Goal: Task Accomplishment & Management: Manage account settings

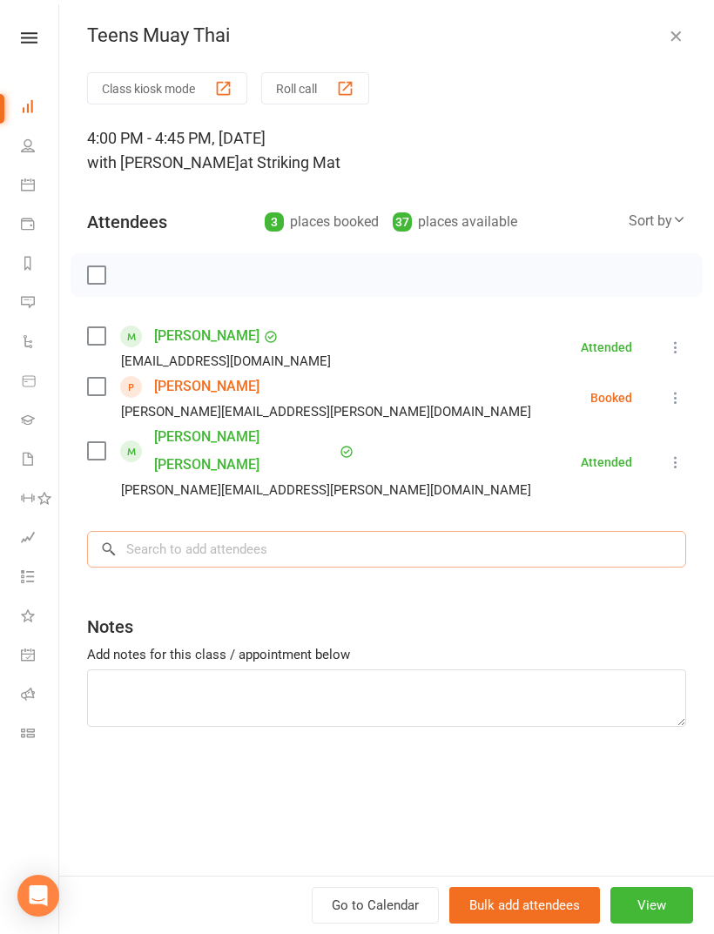
click at [212, 531] on input "search" at bounding box center [386, 549] width 599 height 37
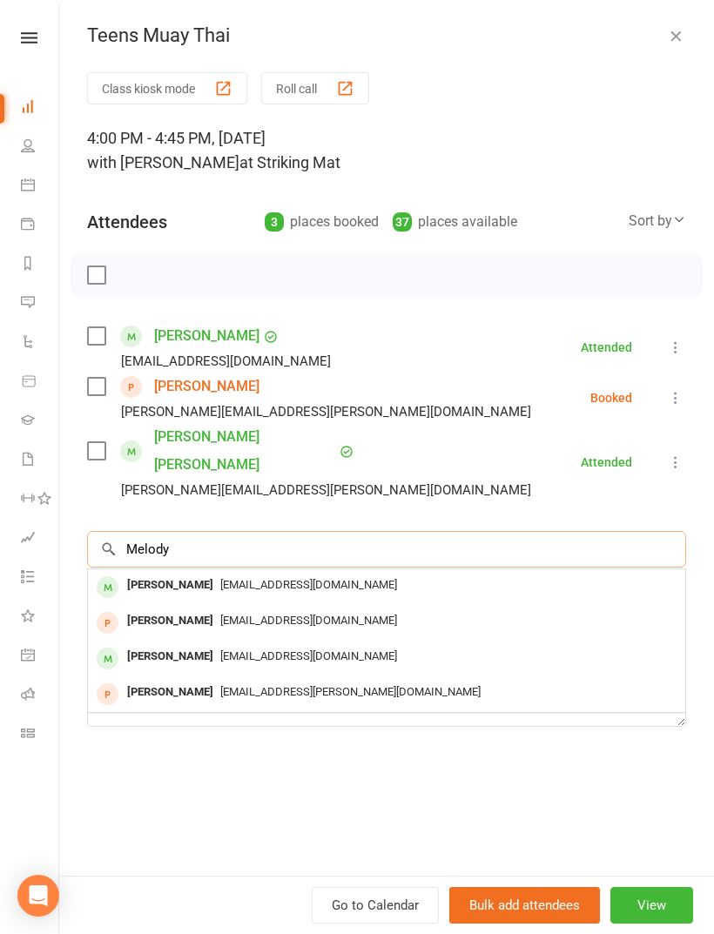
type input "Melody"
click at [272, 578] on span "[EMAIL_ADDRESS][DOMAIN_NAME]" at bounding box center [308, 584] width 177 height 13
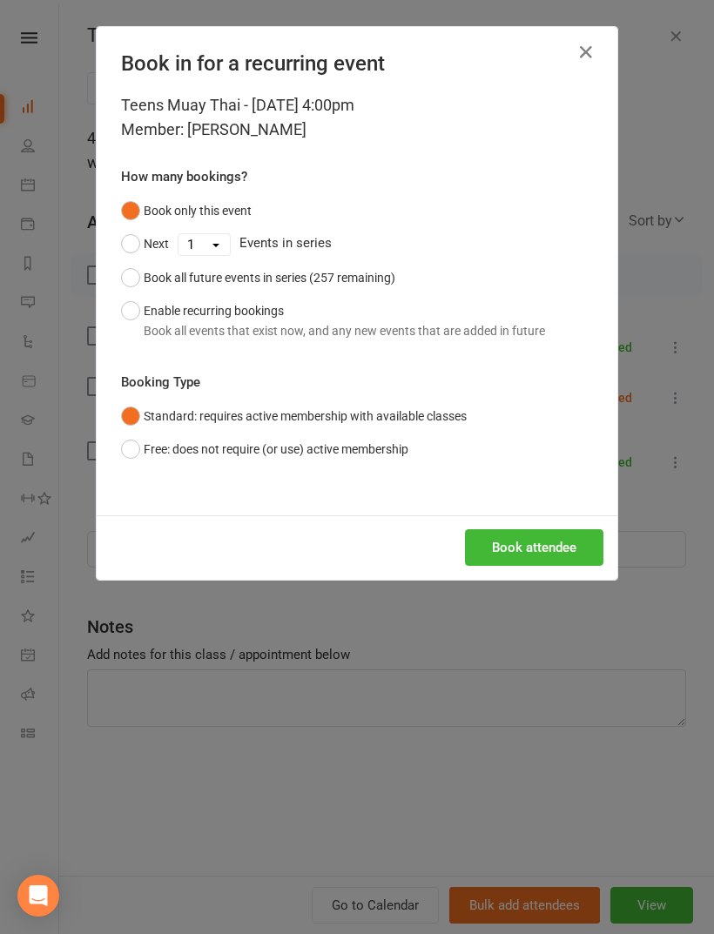
click at [548, 549] on button "Book attendee" at bounding box center [534, 547] width 138 height 37
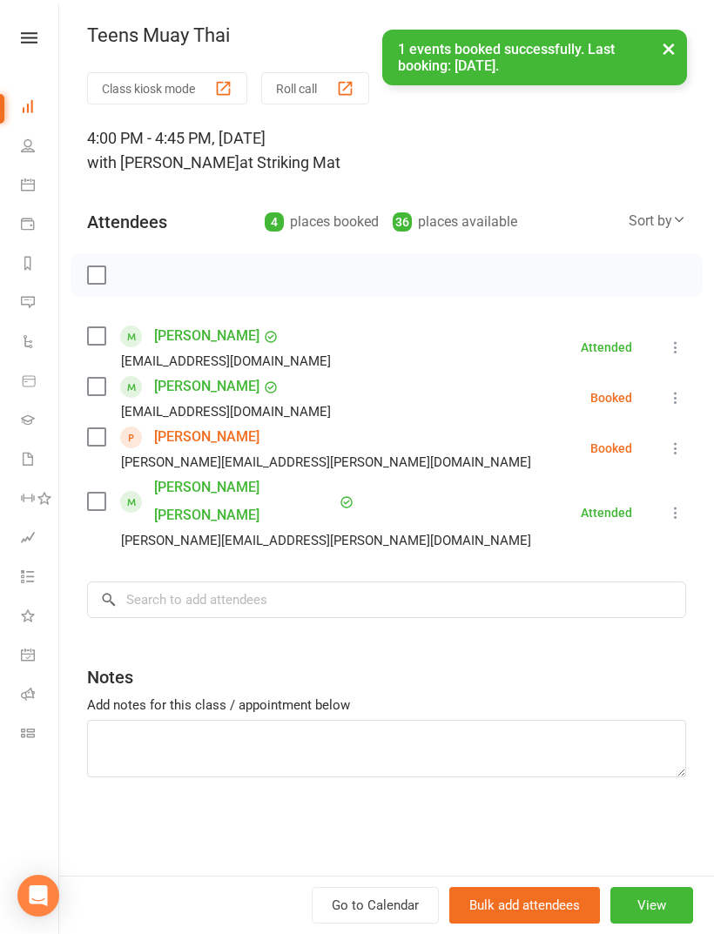
click at [92, 380] on label at bounding box center [95, 386] width 17 height 17
click at [657, 212] on div "Sort by" at bounding box center [656, 221] width 57 height 23
click at [565, 299] on link "First name" at bounding box center [599, 292] width 172 height 35
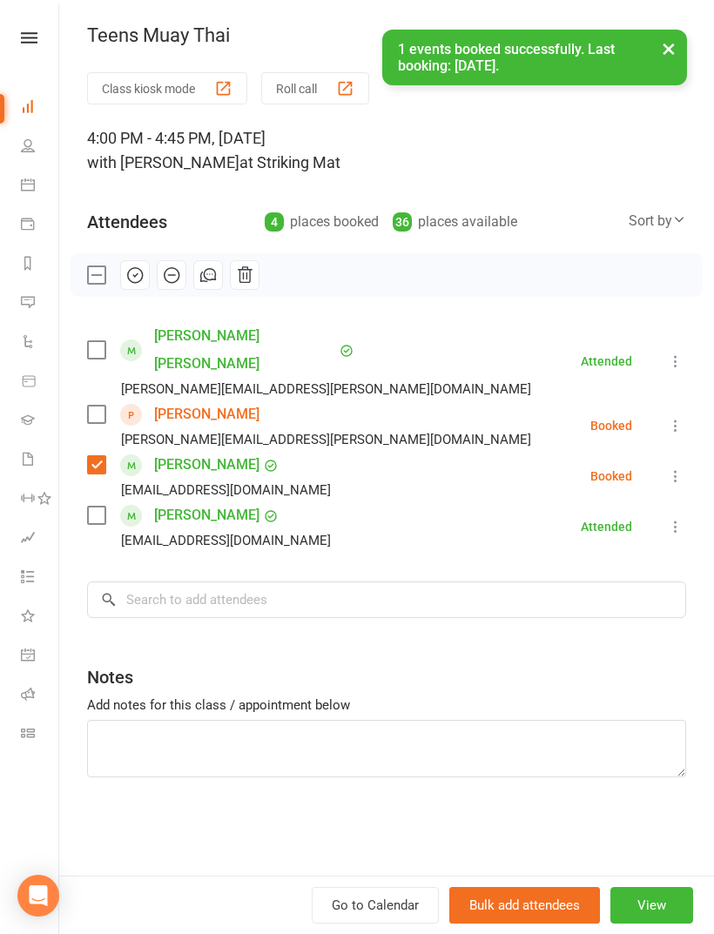
click at [671, 417] on icon at bounding box center [675, 425] width 17 height 17
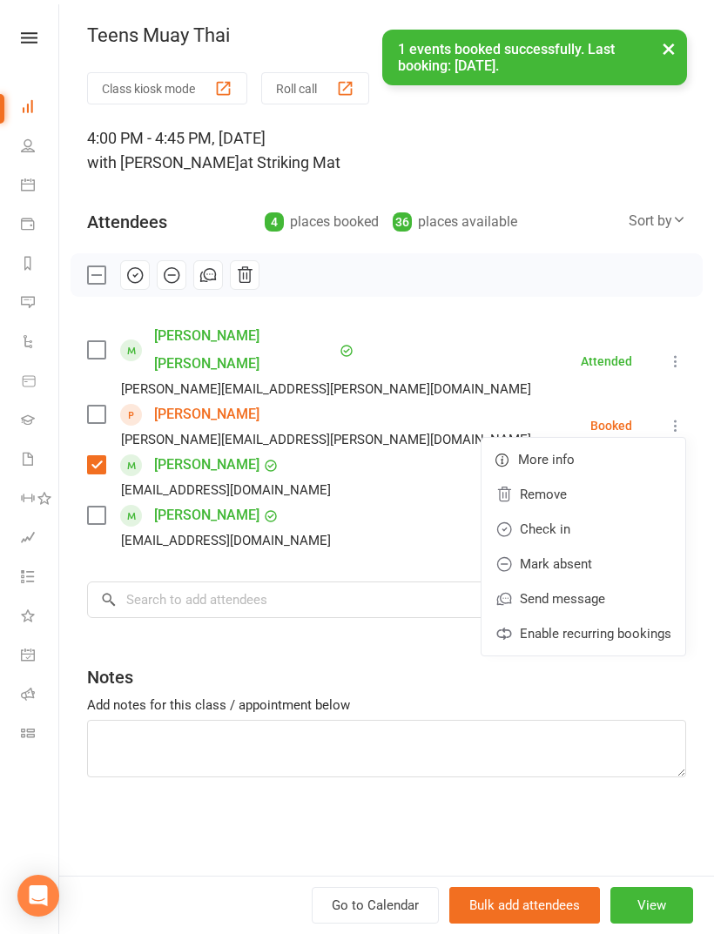
click at [614, 477] on link "Remove" at bounding box center [583, 494] width 204 height 35
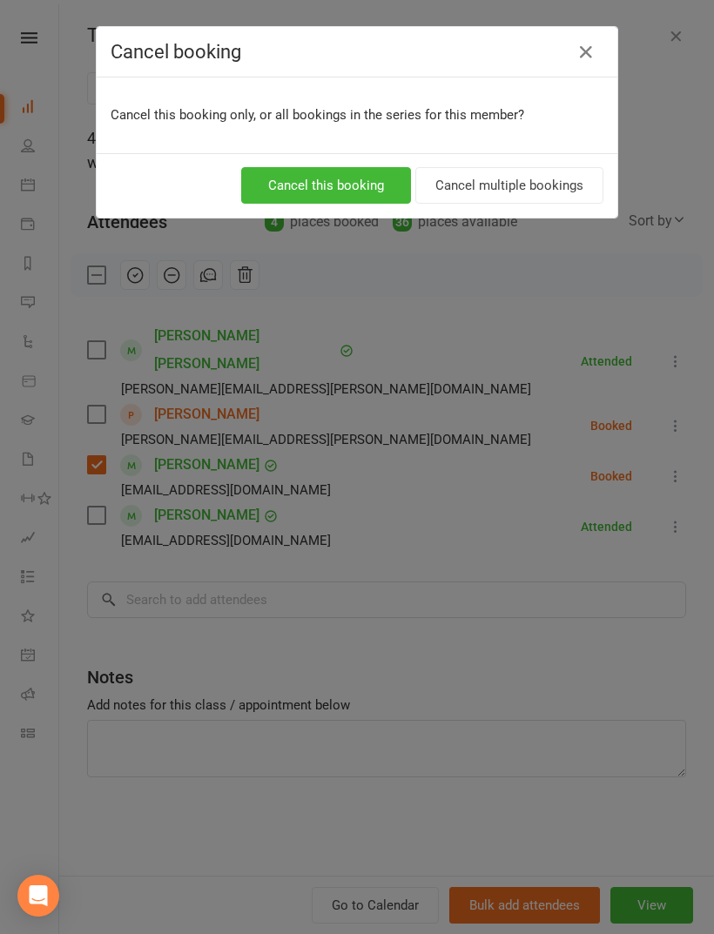
click at [375, 191] on button "Cancel this booking" at bounding box center [326, 185] width 170 height 37
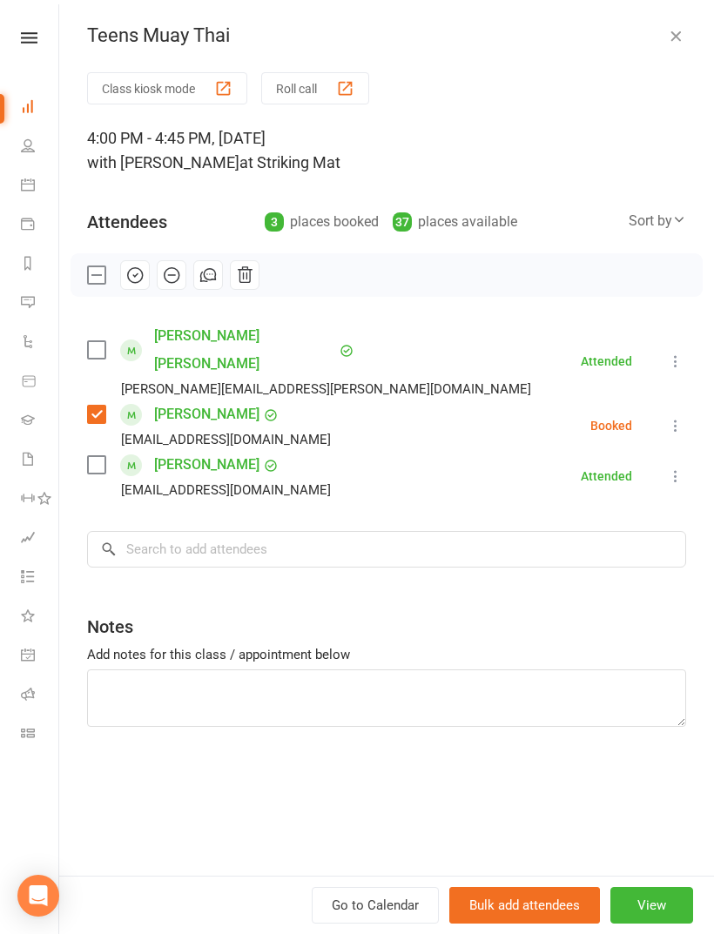
click at [88, 456] on label at bounding box center [95, 464] width 17 height 17
click at [313, 531] on input "search" at bounding box center [386, 549] width 599 height 37
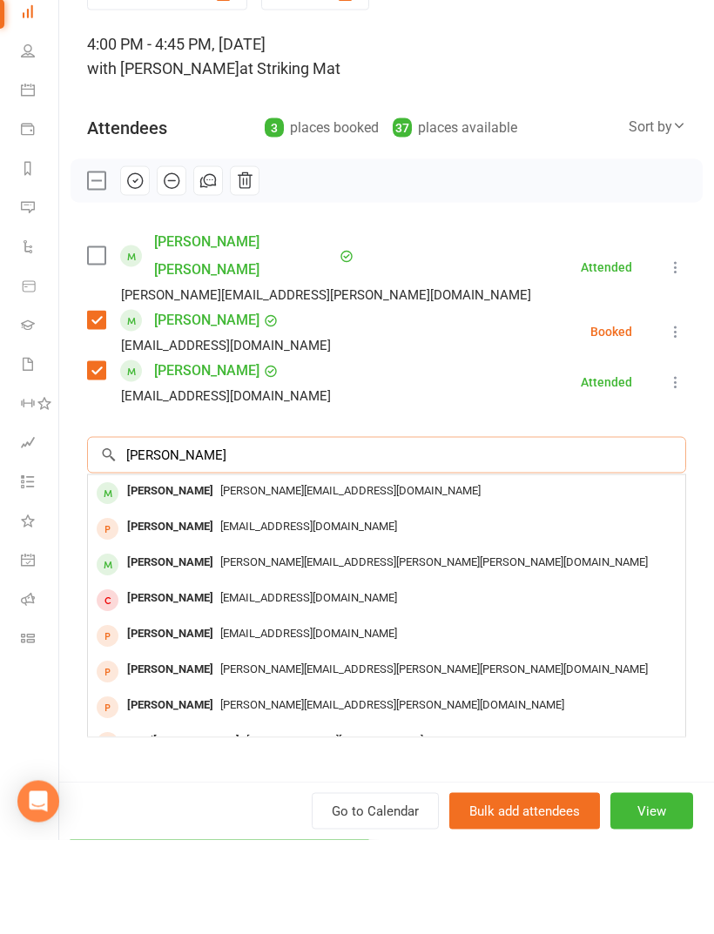
type input "[PERSON_NAME]"
click at [243, 649] on span "[PERSON_NAME][EMAIL_ADDRESS][PERSON_NAME][PERSON_NAME][DOMAIN_NAME]" at bounding box center [433, 655] width 427 height 13
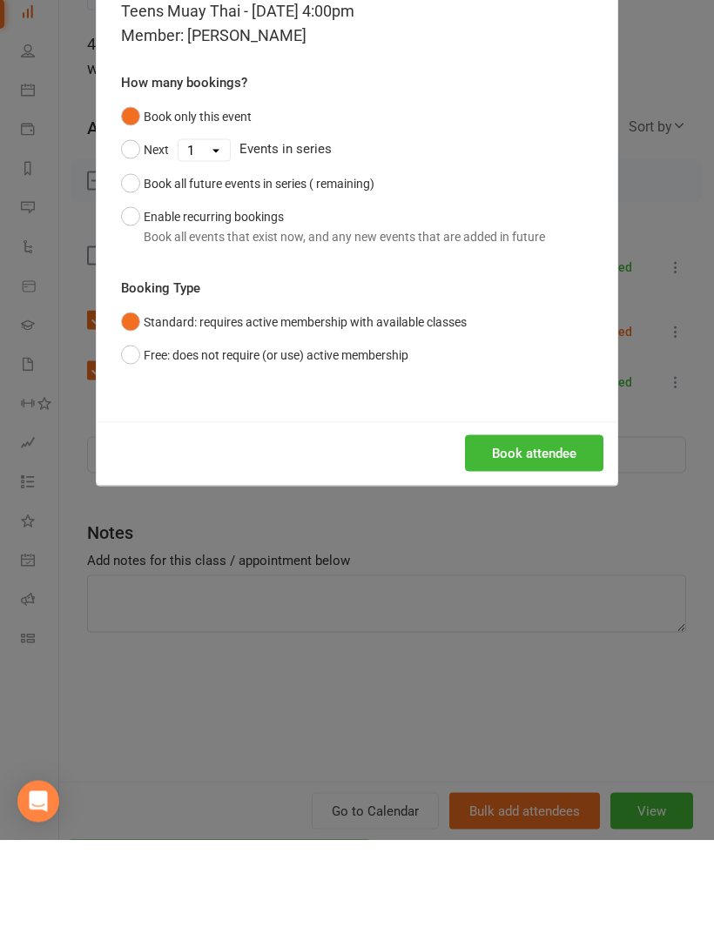
scroll to position [95, 0]
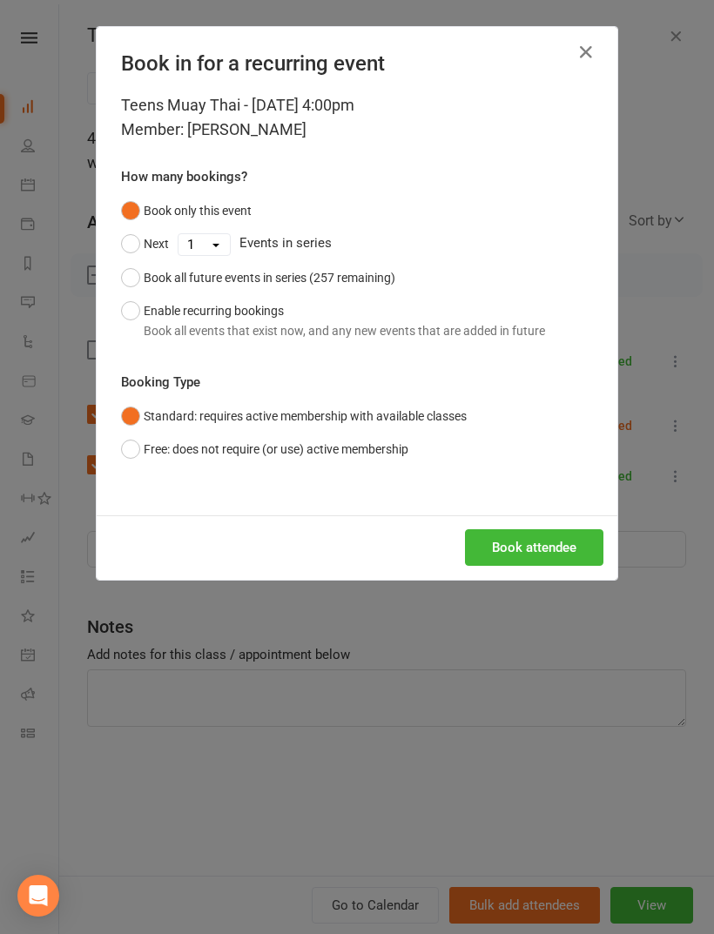
click at [562, 543] on button "Book attendee" at bounding box center [534, 547] width 138 height 37
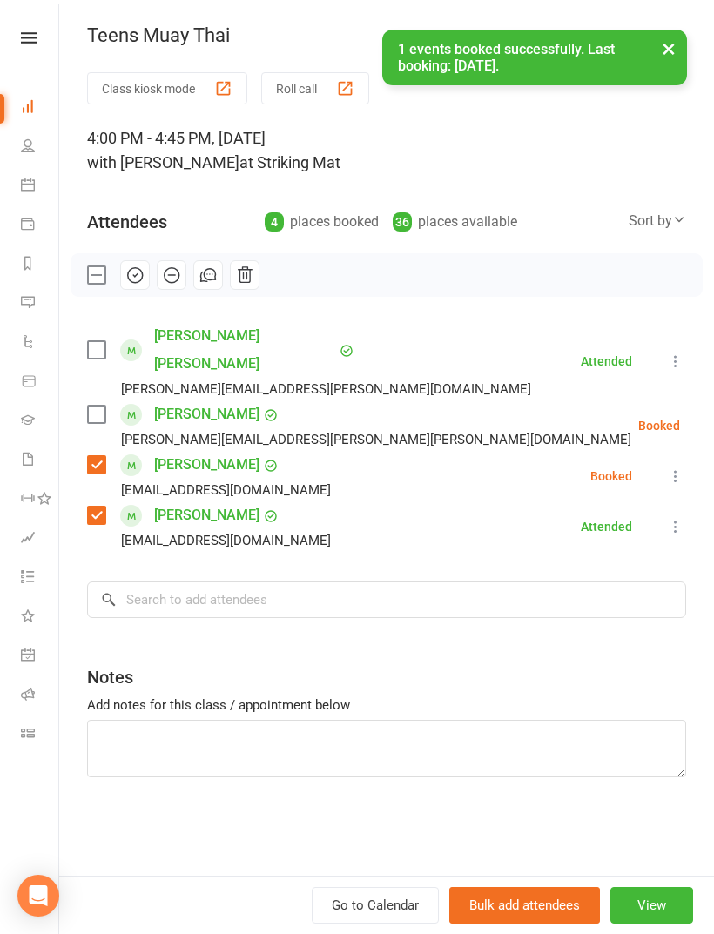
click at [104, 406] on label at bounding box center [95, 414] width 17 height 17
click at [104, 341] on label at bounding box center [95, 349] width 17 height 17
click at [385, 582] on input "search" at bounding box center [386, 599] width 599 height 37
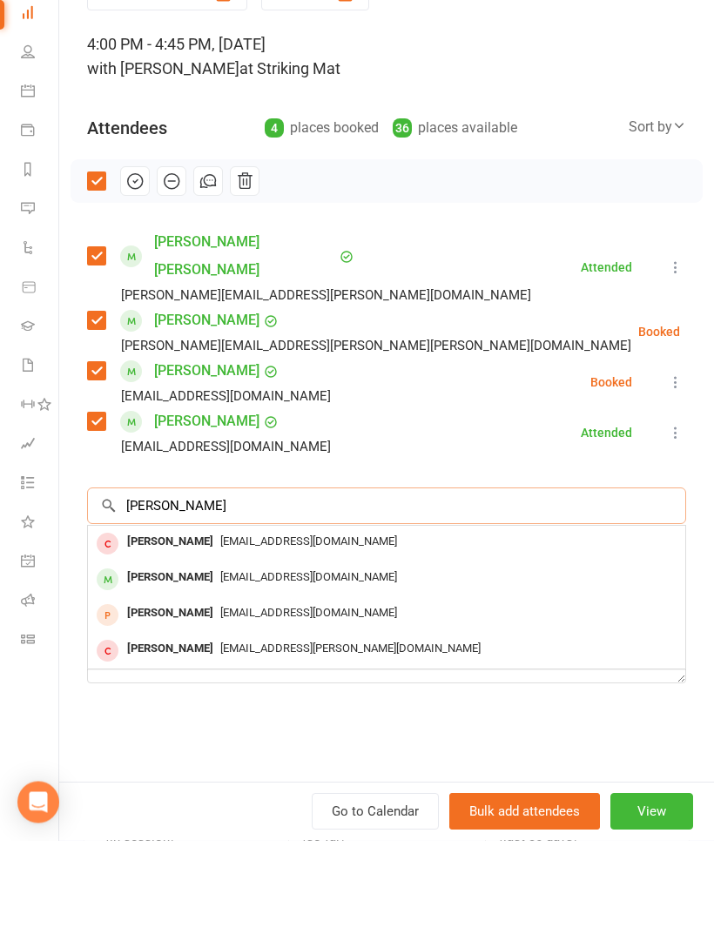
type input "[PERSON_NAME]"
click at [237, 659] on div "[EMAIL_ADDRESS][DOMAIN_NAME]" at bounding box center [386, 671] width 583 height 25
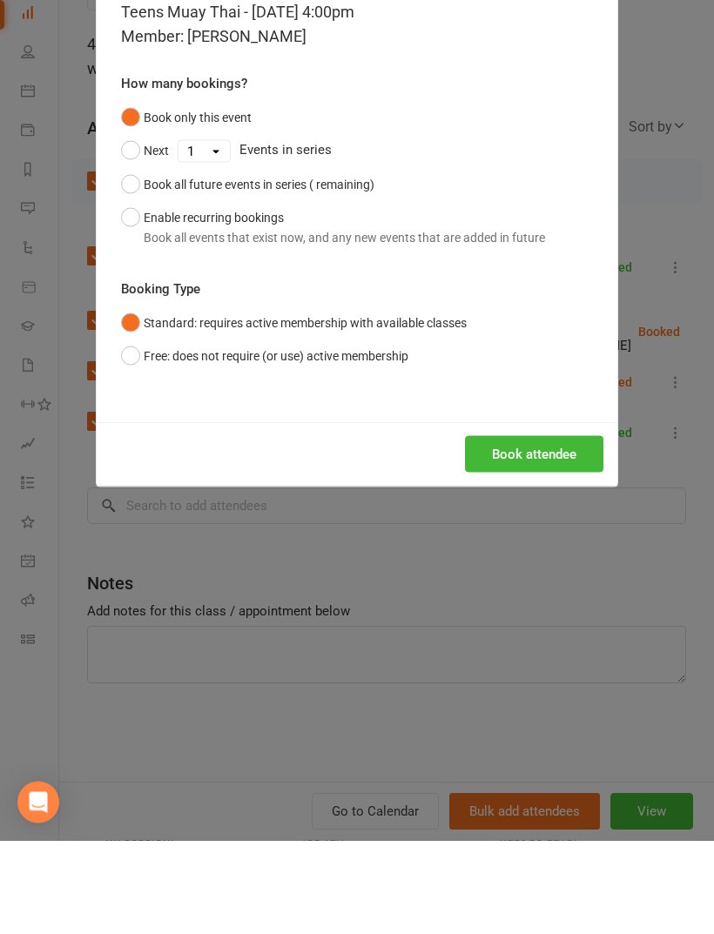
scroll to position [188, 0]
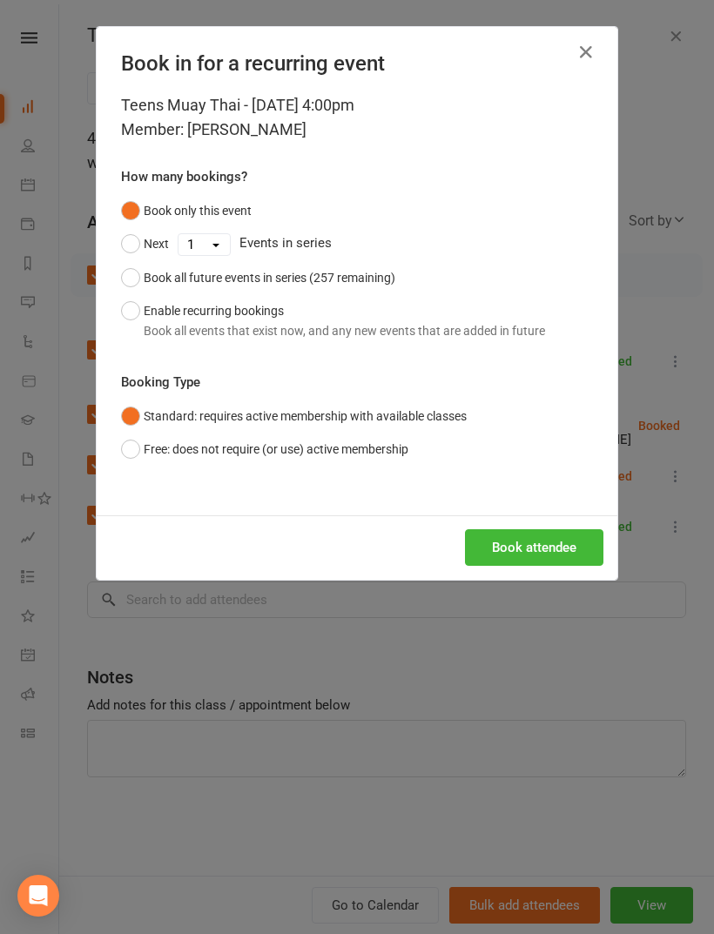
click at [536, 545] on button "Book attendee" at bounding box center [534, 547] width 138 height 37
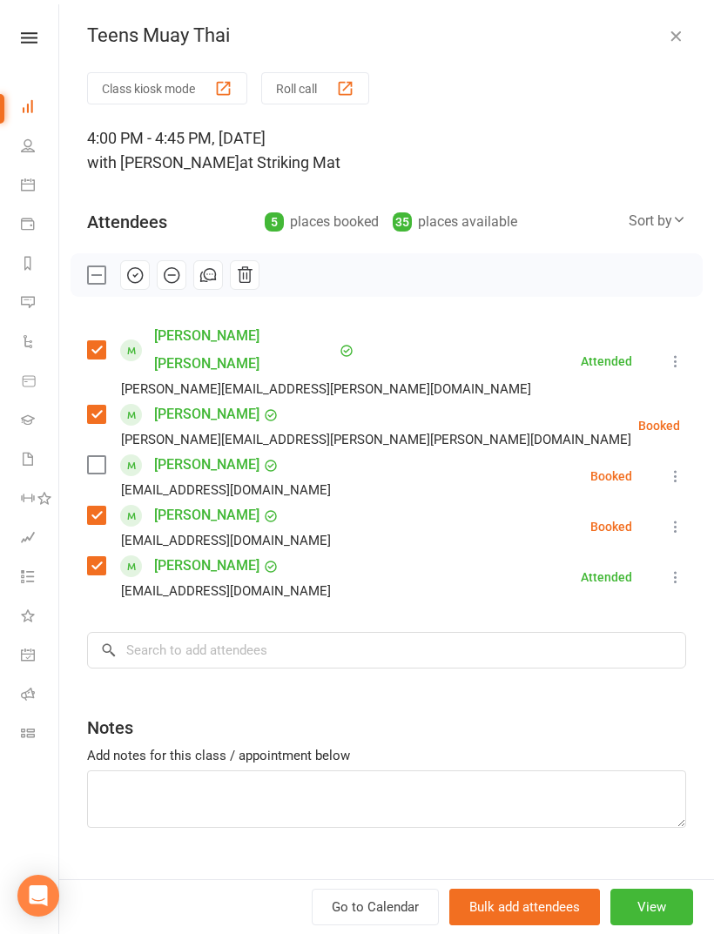
click at [97, 456] on label at bounding box center [95, 464] width 17 height 17
click at [293, 632] on input "search" at bounding box center [386, 650] width 599 height 37
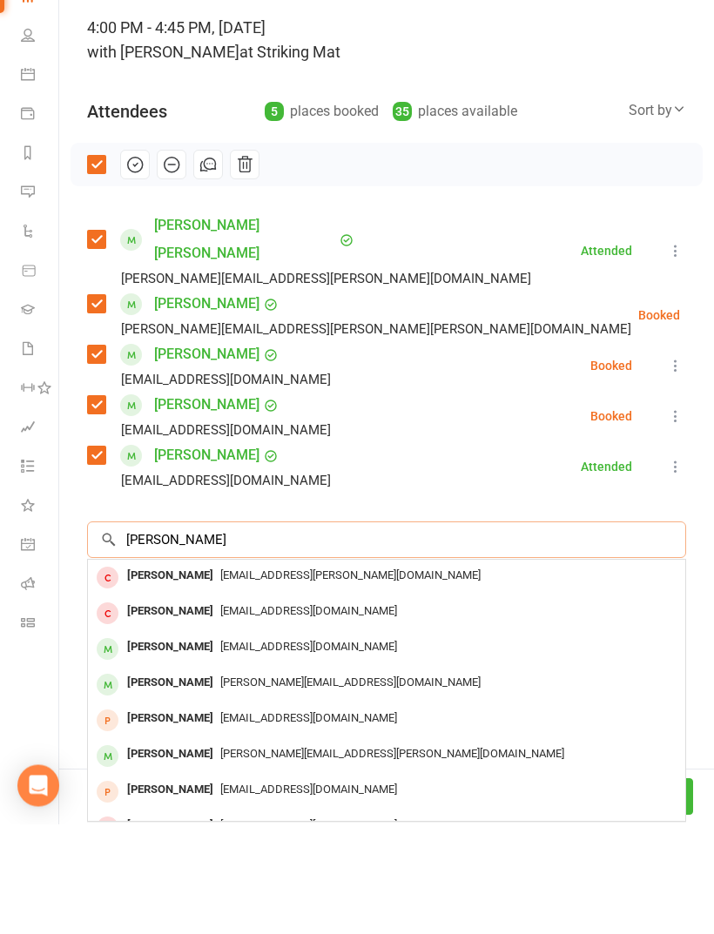
type input "[PERSON_NAME]"
click at [220, 750] on span "[EMAIL_ADDRESS][DOMAIN_NAME]" at bounding box center [308, 756] width 177 height 13
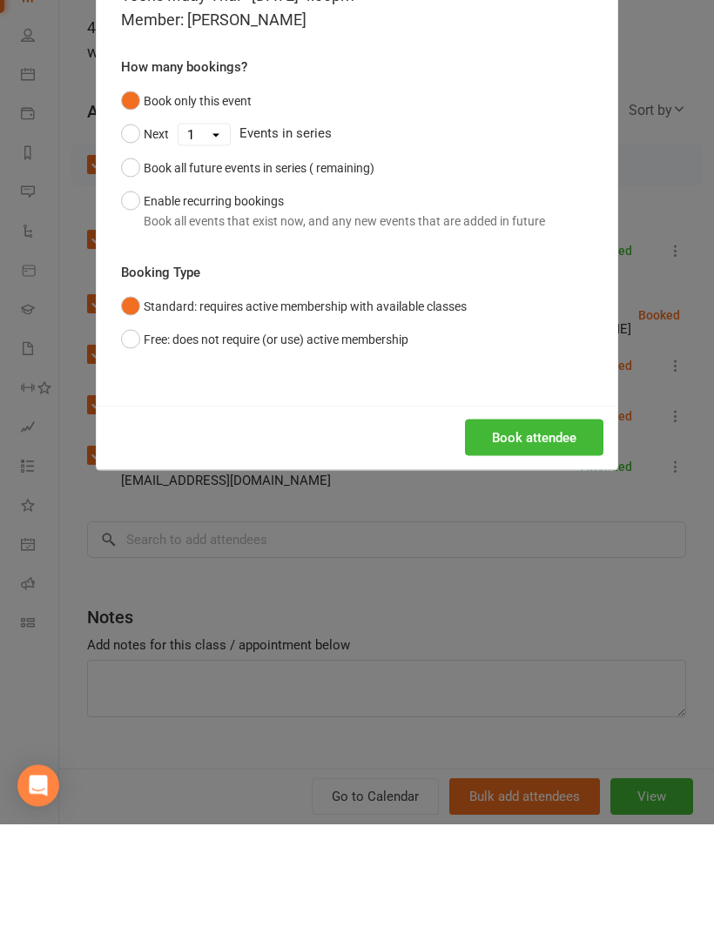
scroll to position [299, 0]
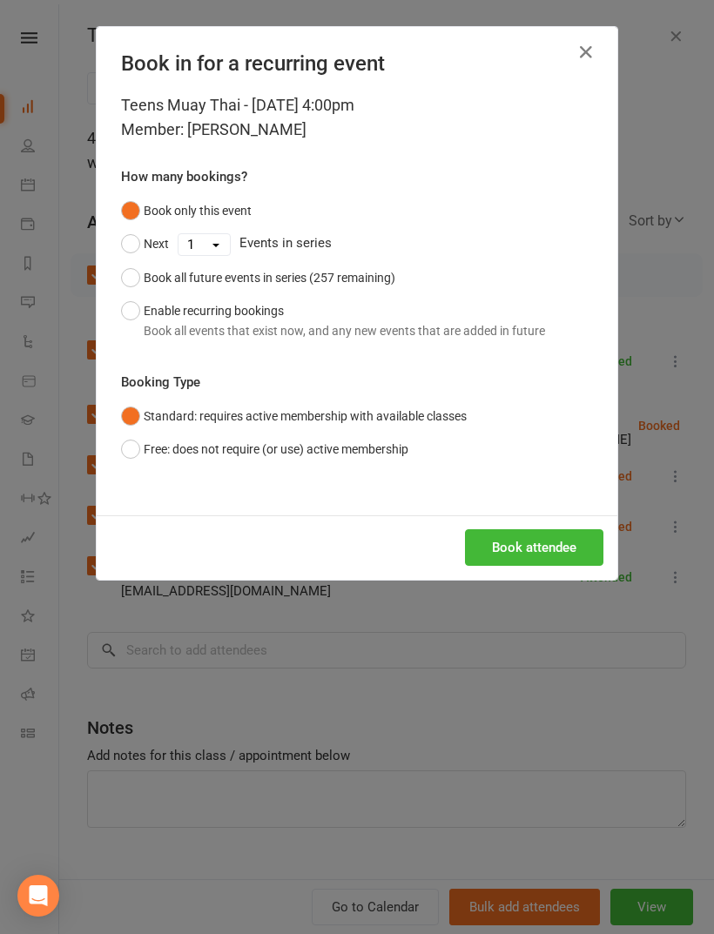
click at [527, 540] on button "Book attendee" at bounding box center [534, 547] width 138 height 37
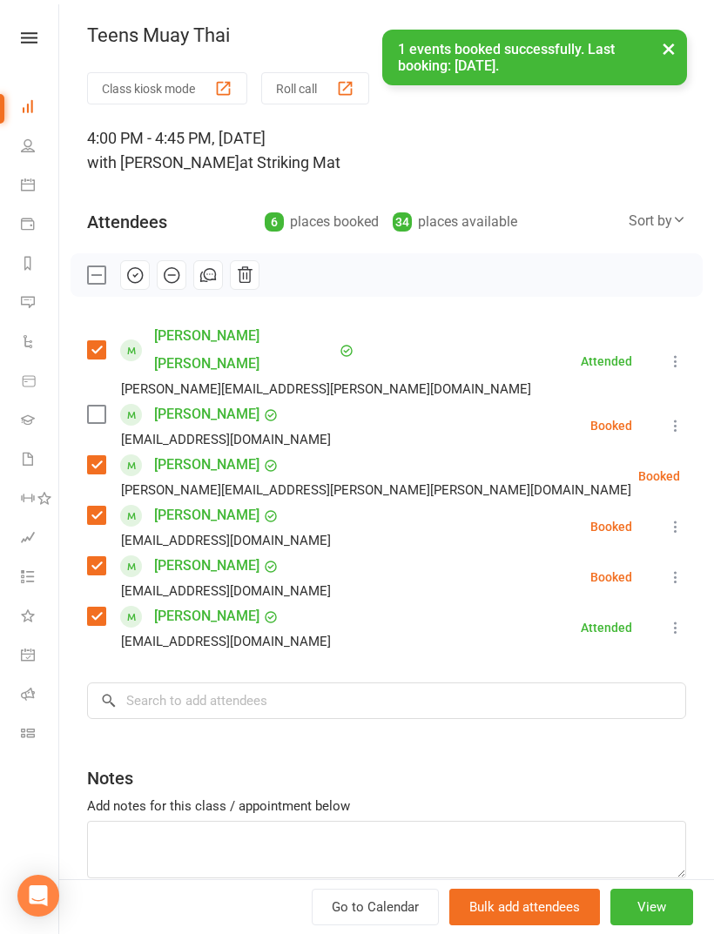
click at [97, 406] on label at bounding box center [95, 414] width 17 height 17
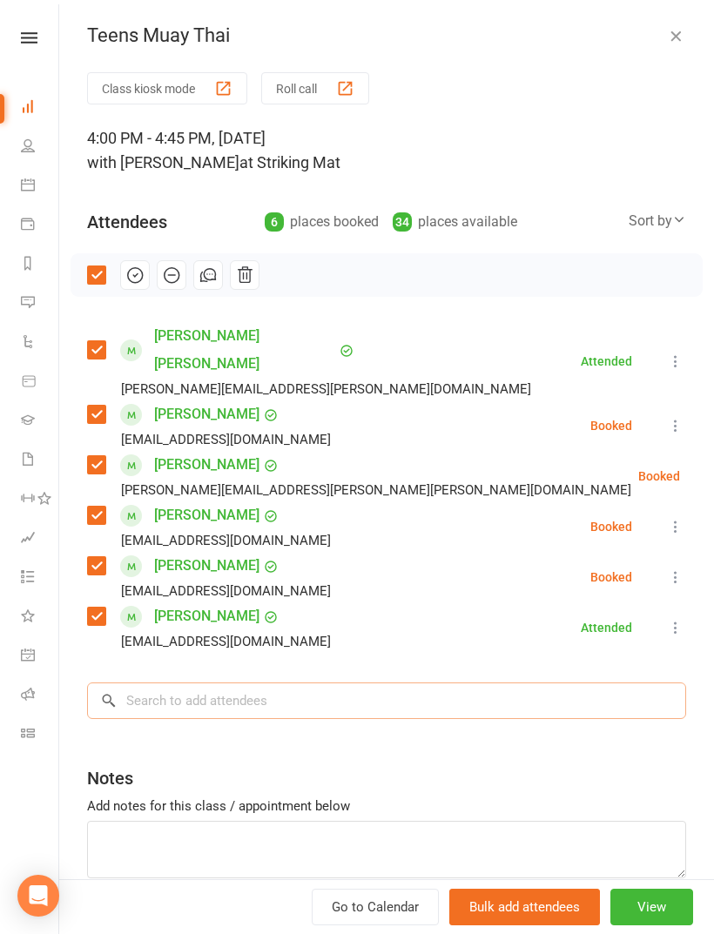
click at [291, 682] on input "search" at bounding box center [386, 700] width 599 height 37
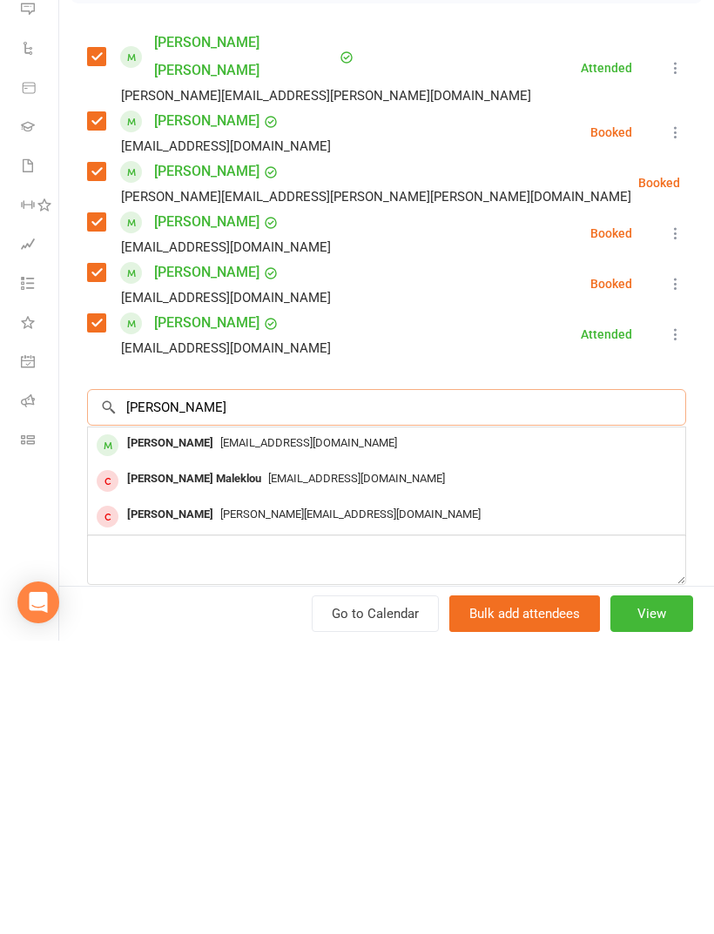
type input "[PERSON_NAME]"
click at [285, 724] on div "[EMAIL_ADDRESS][DOMAIN_NAME]" at bounding box center [386, 736] width 583 height 25
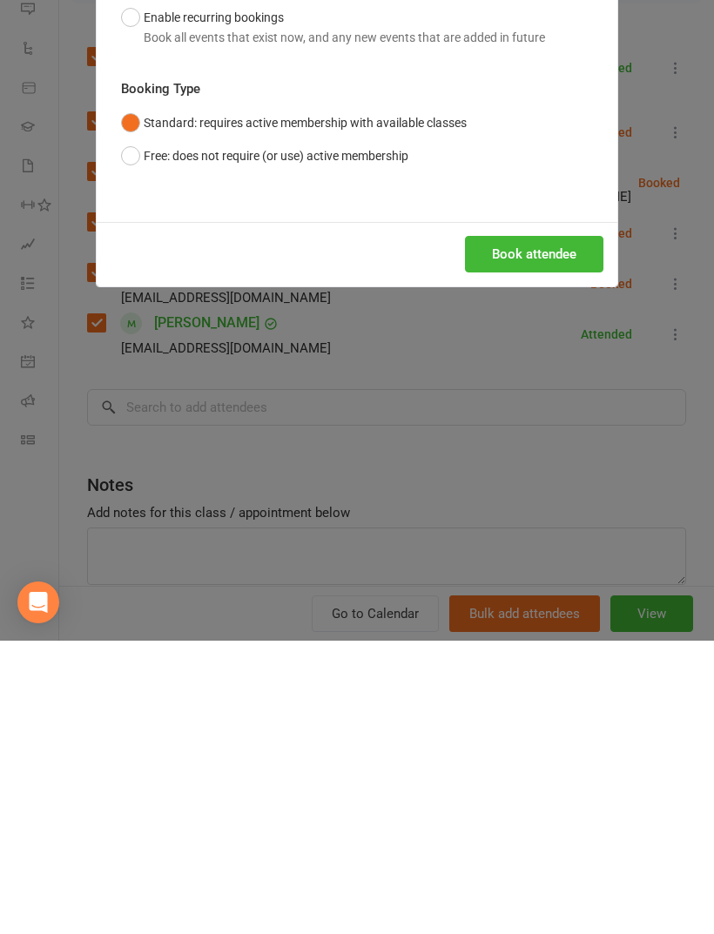
scroll to position [624, 0]
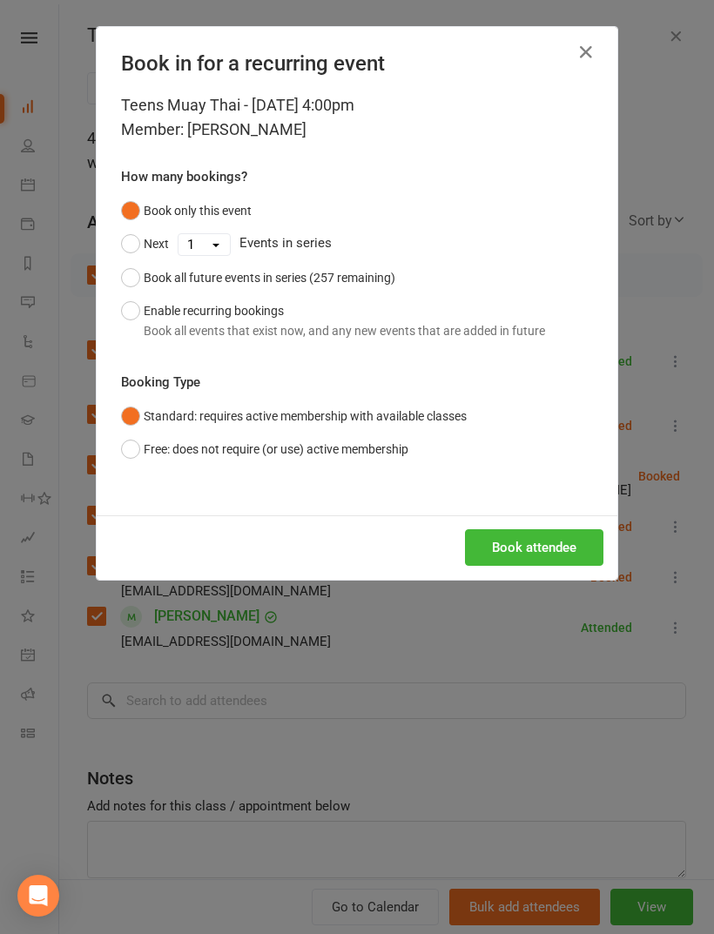
click at [542, 546] on button "Book attendee" at bounding box center [534, 547] width 138 height 37
click at [542, 547] on button "Loading..." at bounding box center [547, 547] width 111 height 37
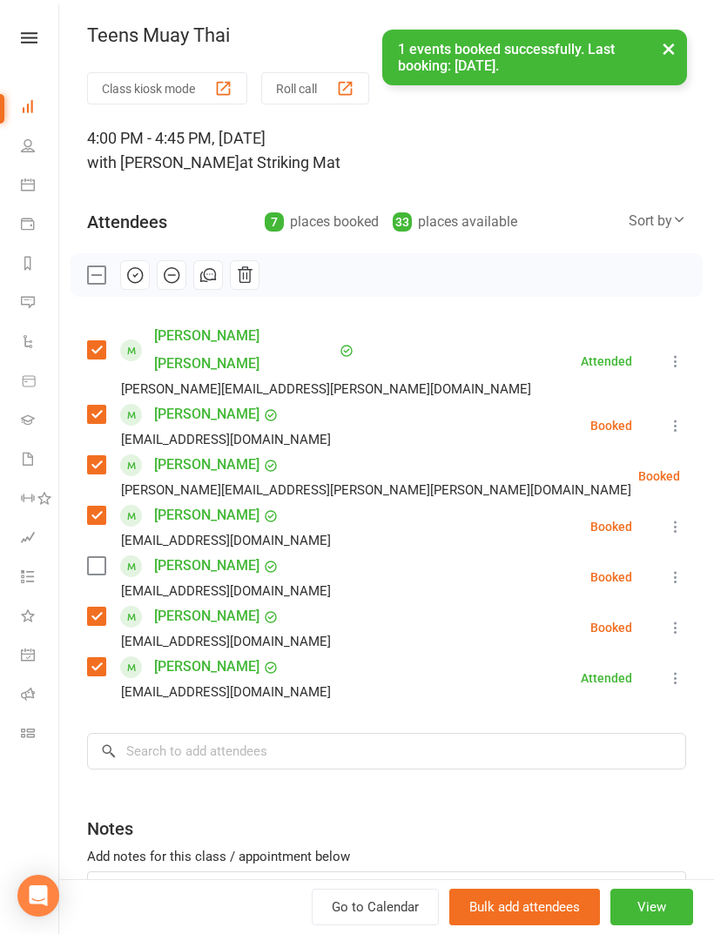
click at [98, 557] on label at bounding box center [95, 565] width 17 height 17
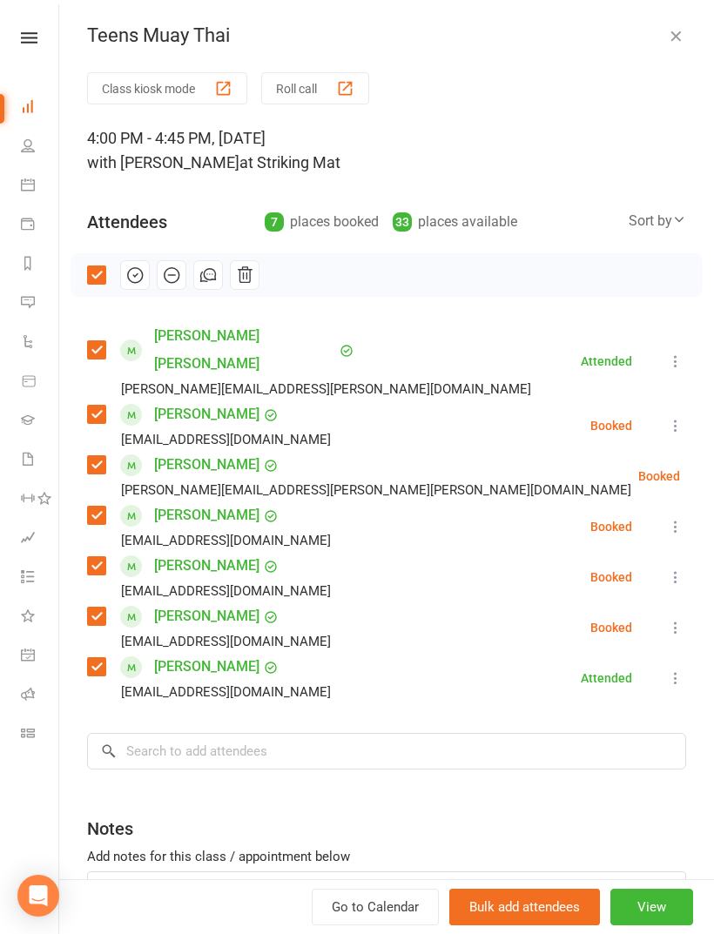
click at [147, 282] on button "button" at bounding box center [135, 275] width 30 height 30
click at [683, 32] on icon "button" at bounding box center [675, 35] width 17 height 17
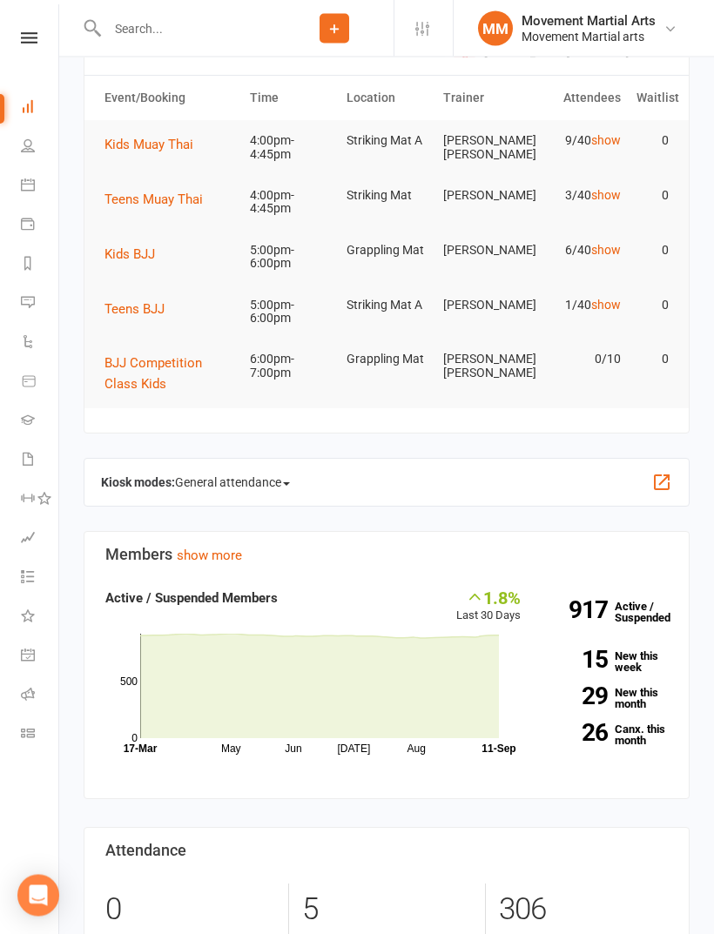
scroll to position [0, 0]
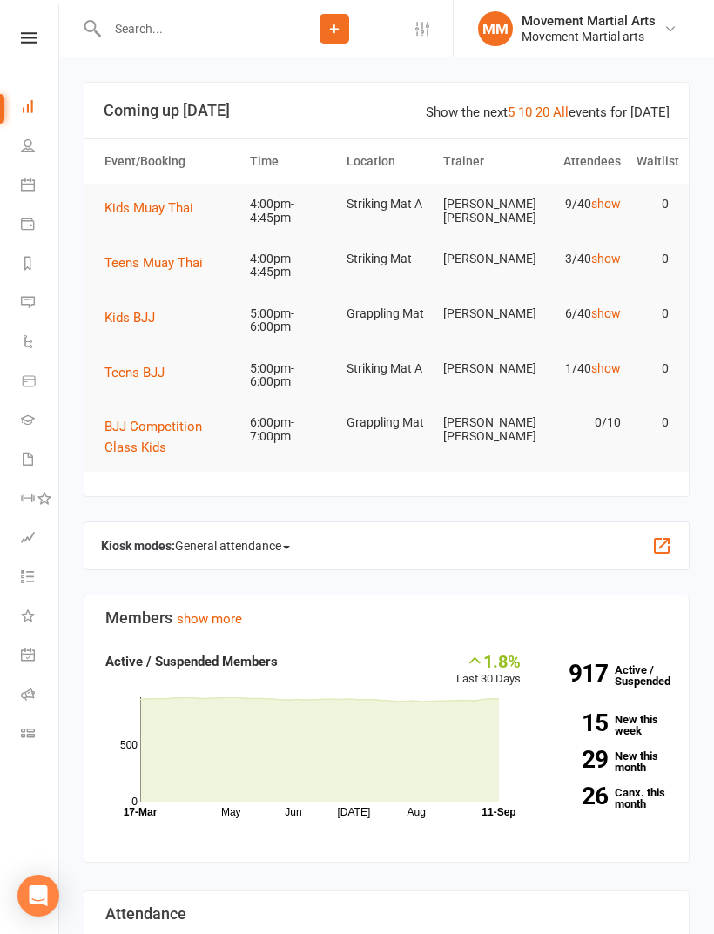
click at [183, 209] on span "Kids Muay Thai" at bounding box center [148, 208] width 89 height 16
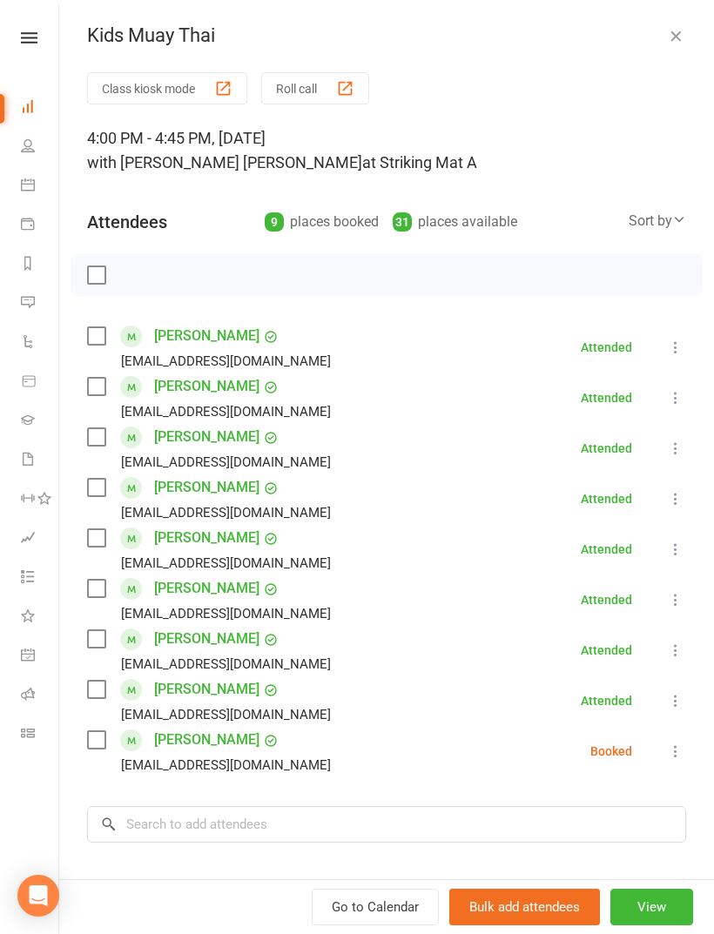
click at [104, 685] on label at bounding box center [95, 689] width 17 height 17
click at [295, 809] on input "search" at bounding box center [386, 824] width 599 height 37
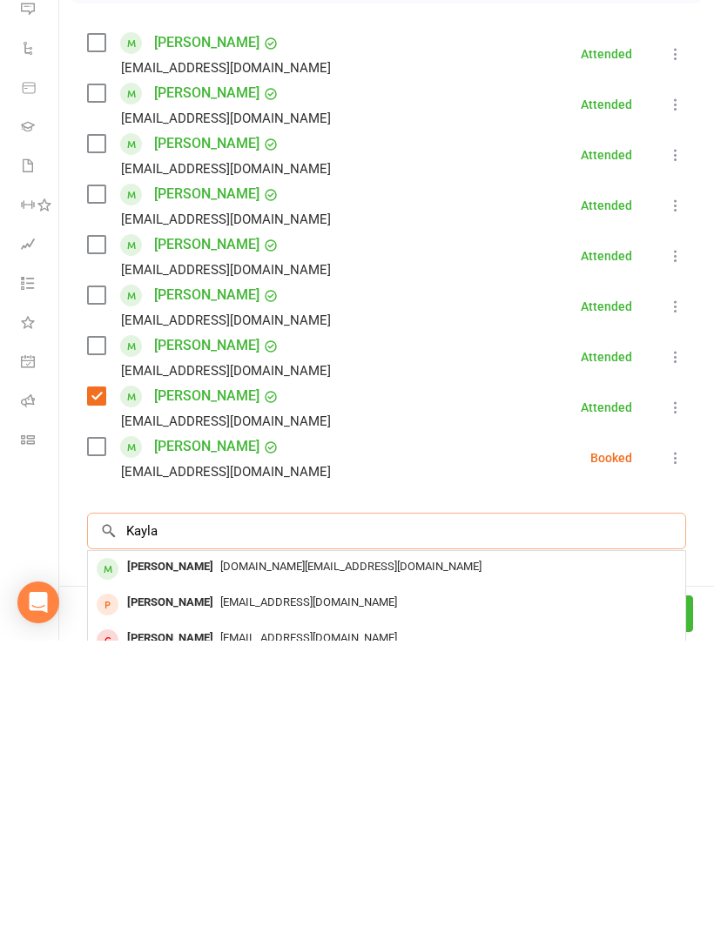
type input "Kayla"
click at [224, 848] on div "[DOMAIN_NAME][EMAIL_ADDRESS][DOMAIN_NAME]" at bounding box center [386, 860] width 583 height 25
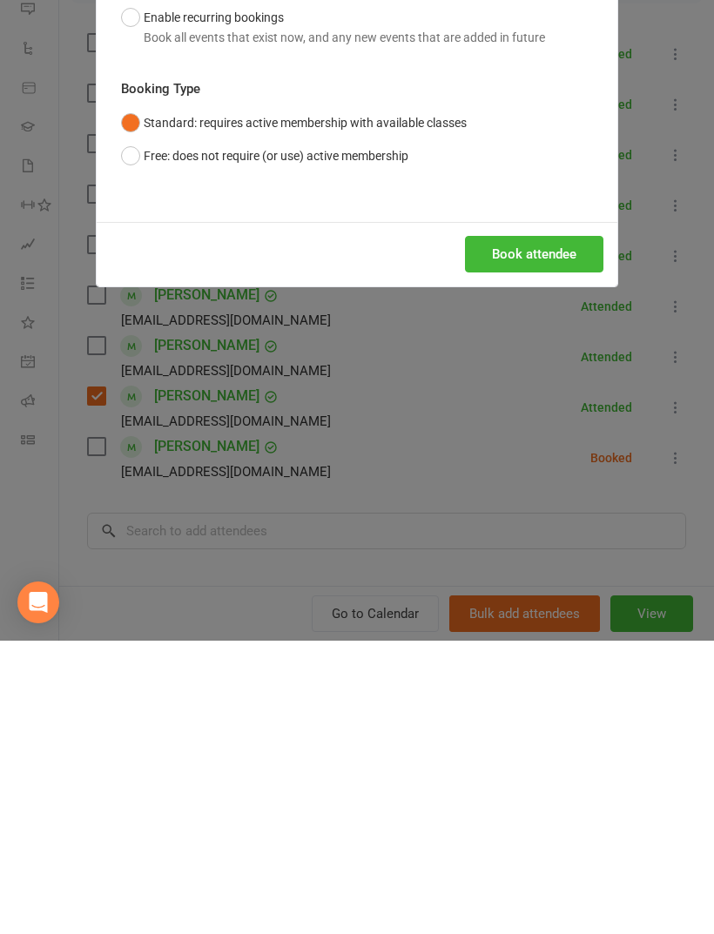
scroll to position [505, 0]
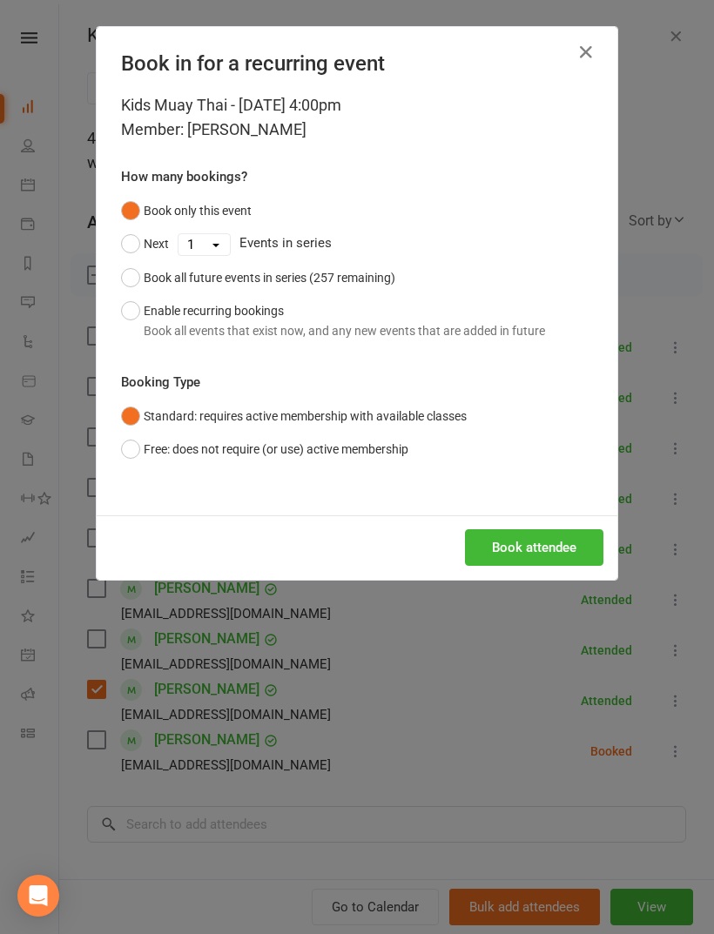
click at [531, 543] on button "Book attendee" at bounding box center [534, 547] width 138 height 37
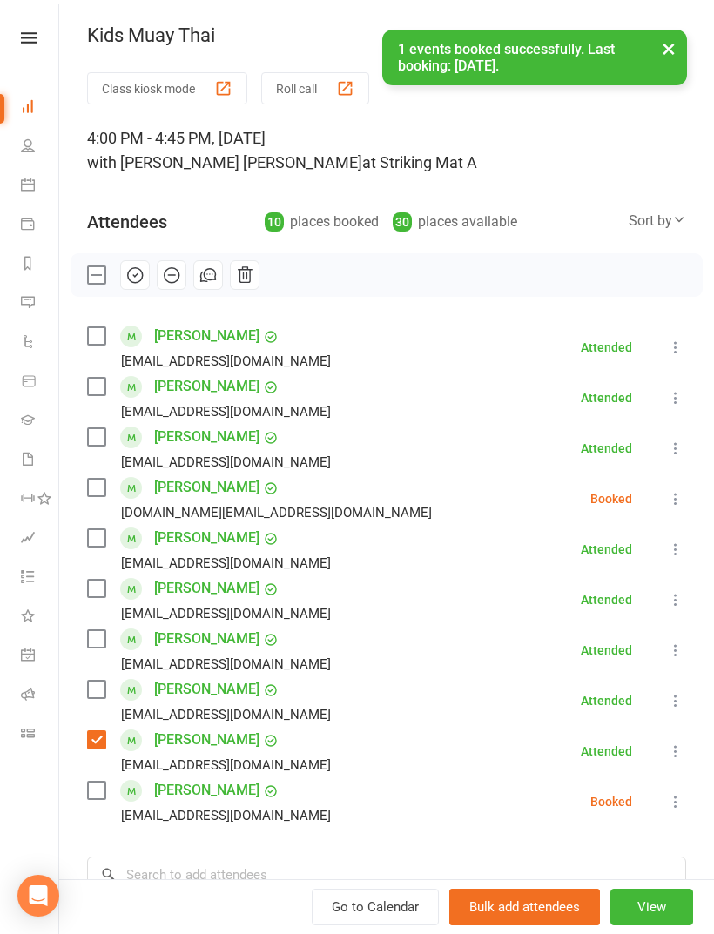
click at [100, 496] on label at bounding box center [95, 487] width 17 height 17
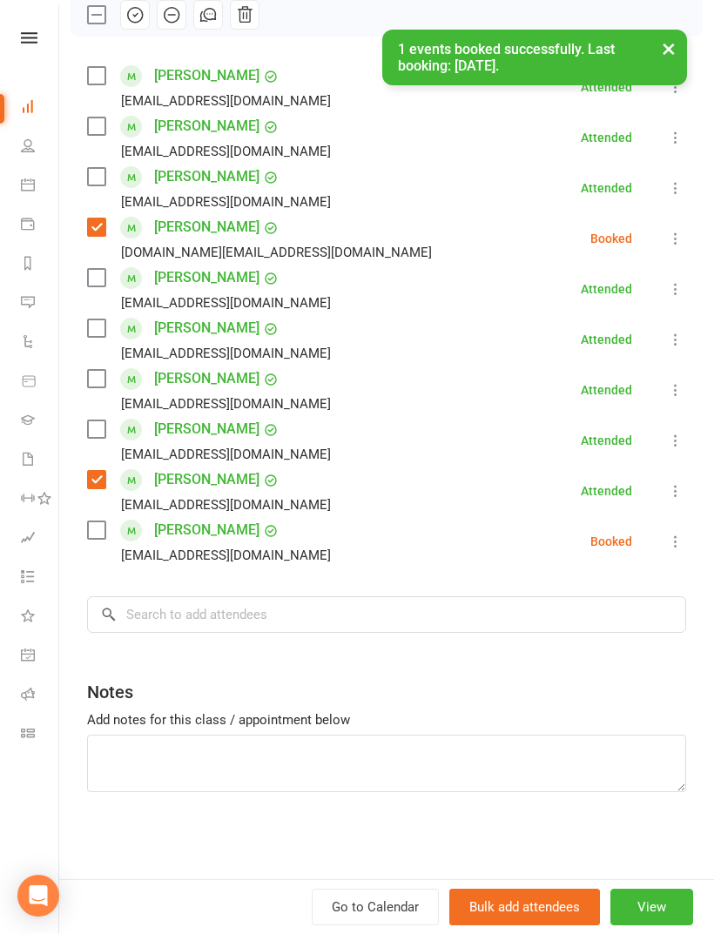
scroll to position [260, 0]
click at [427, 625] on input "search" at bounding box center [386, 614] width 599 height 37
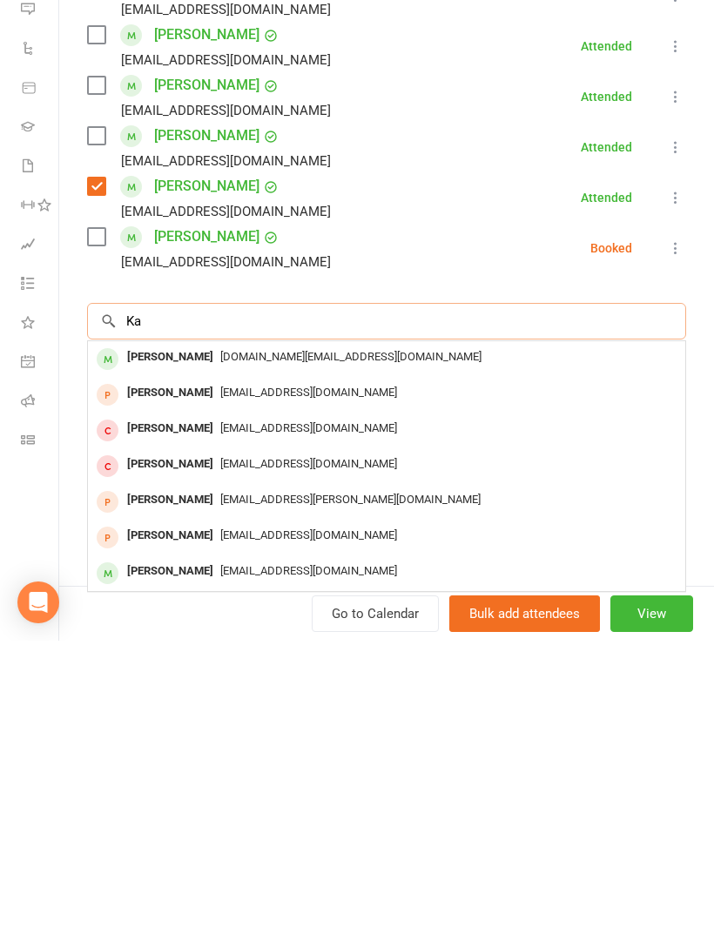
scroll to position [507, 0]
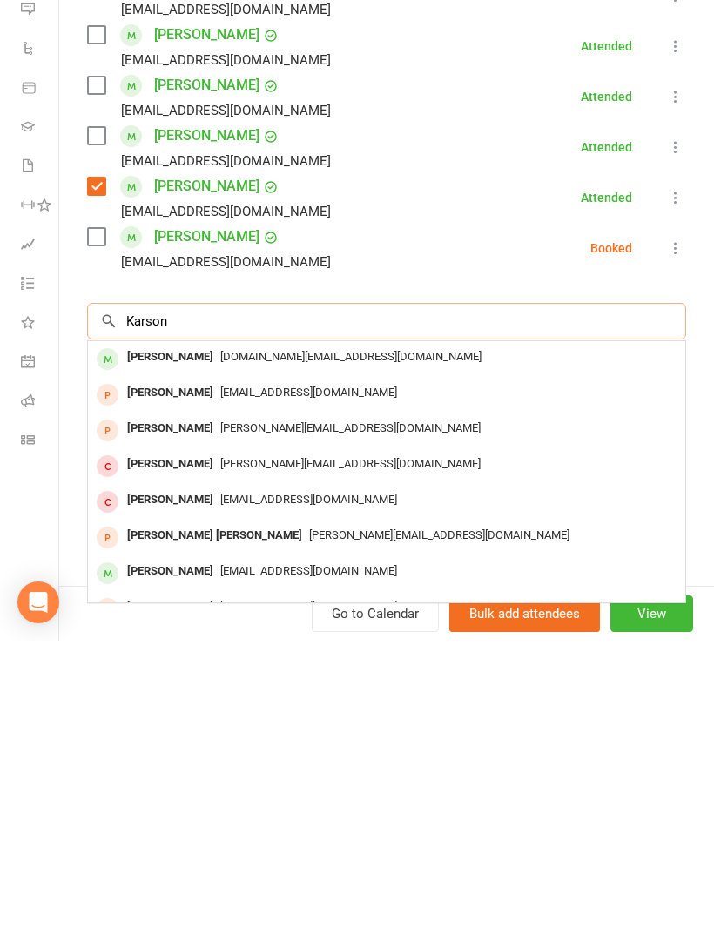
type input "Karson"
click at [279, 643] on span "[DOMAIN_NAME][EMAIL_ADDRESS][DOMAIN_NAME]" at bounding box center [350, 649] width 261 height 13
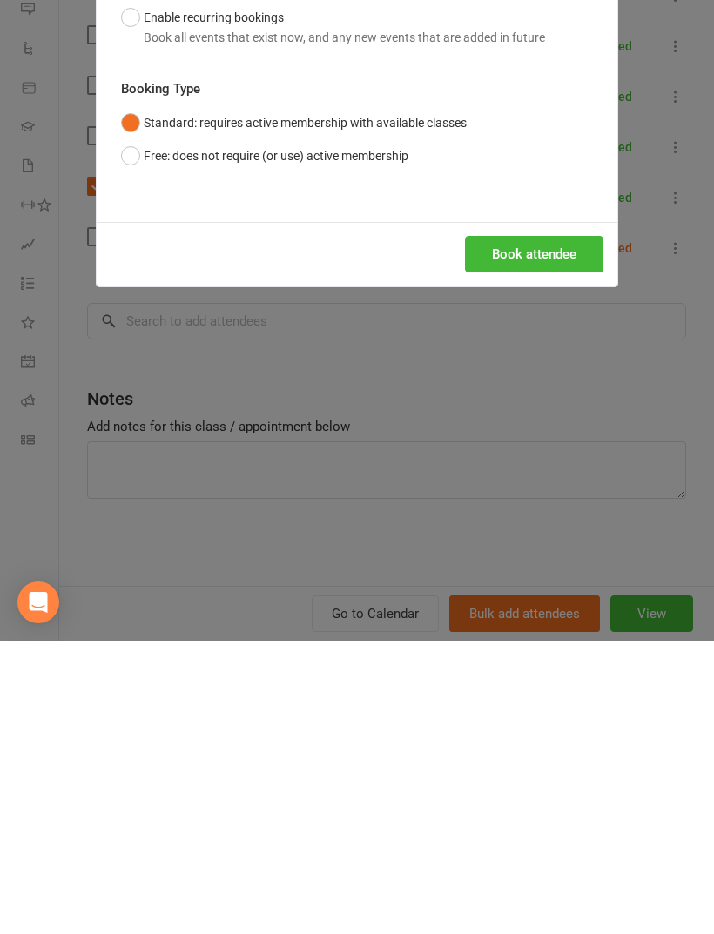
scroll to position [800, 0]
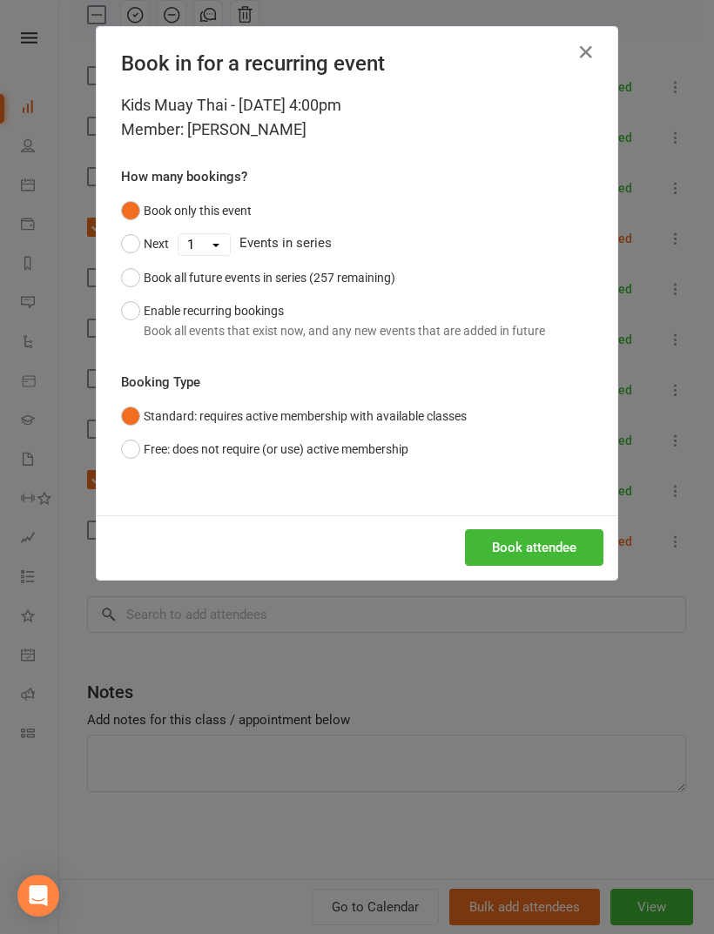
click at [548, 547] on button "Book attendee" at bounding box center [534, 547] width 138 height 37
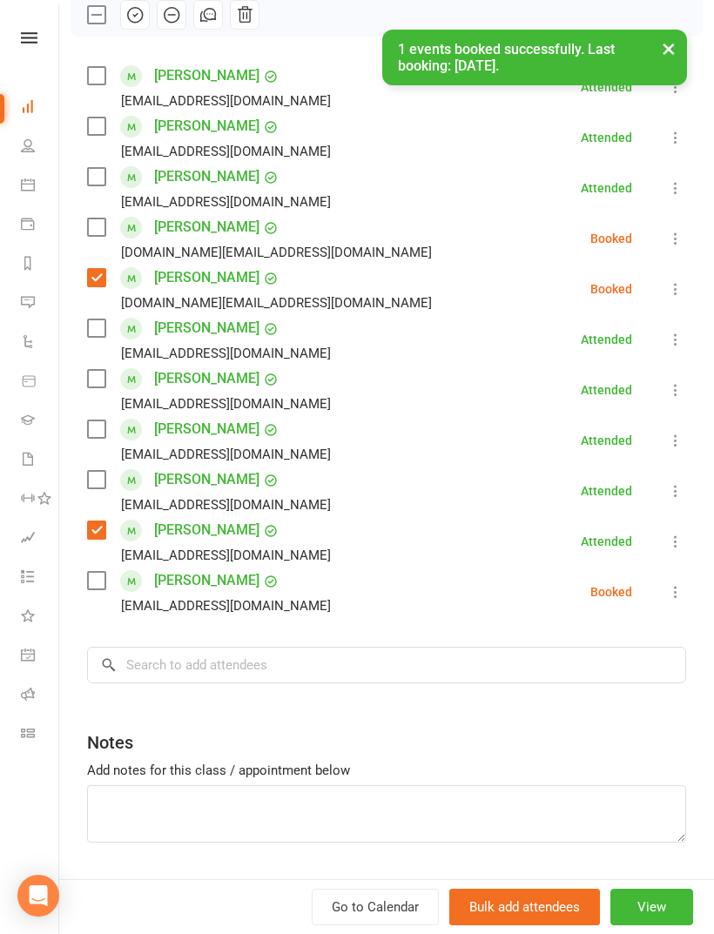
click at [96, 236] on label at bounding box center [95, 226] width 17 height 17
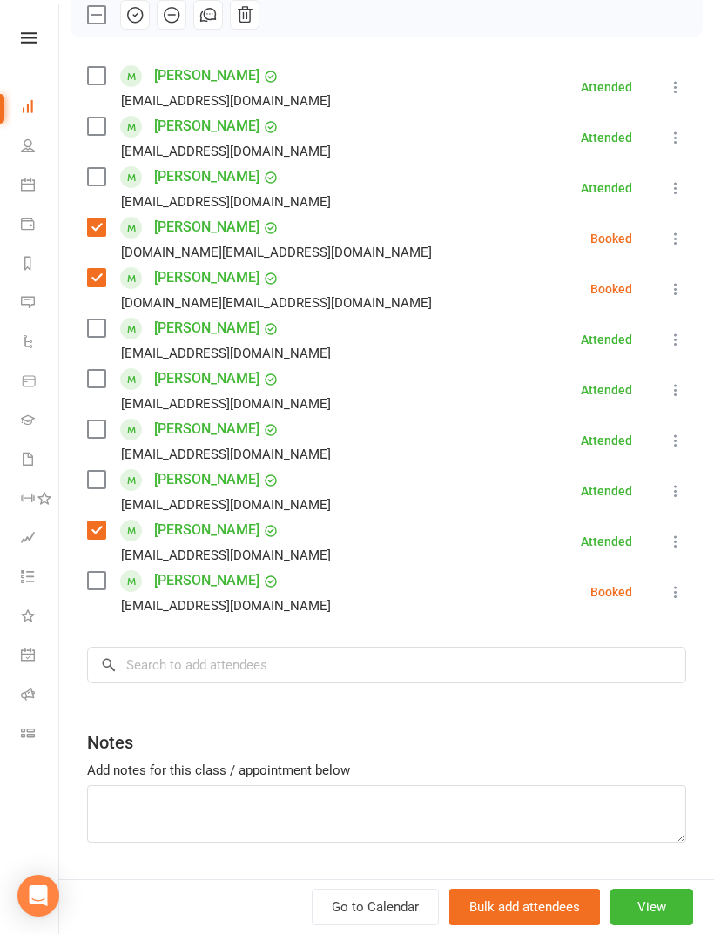
click at [89, 135] on label at bounding box center [95, 126] width 17 height 17
click at [104, 172] on label at bounding box center [95, 176] width 17 height 17
click at [104, 483] on label at bounding box center [95, 479] width 17 height 17
click at [307, 658] on input "search" at bounding box center [386, 665] width 599 height 37
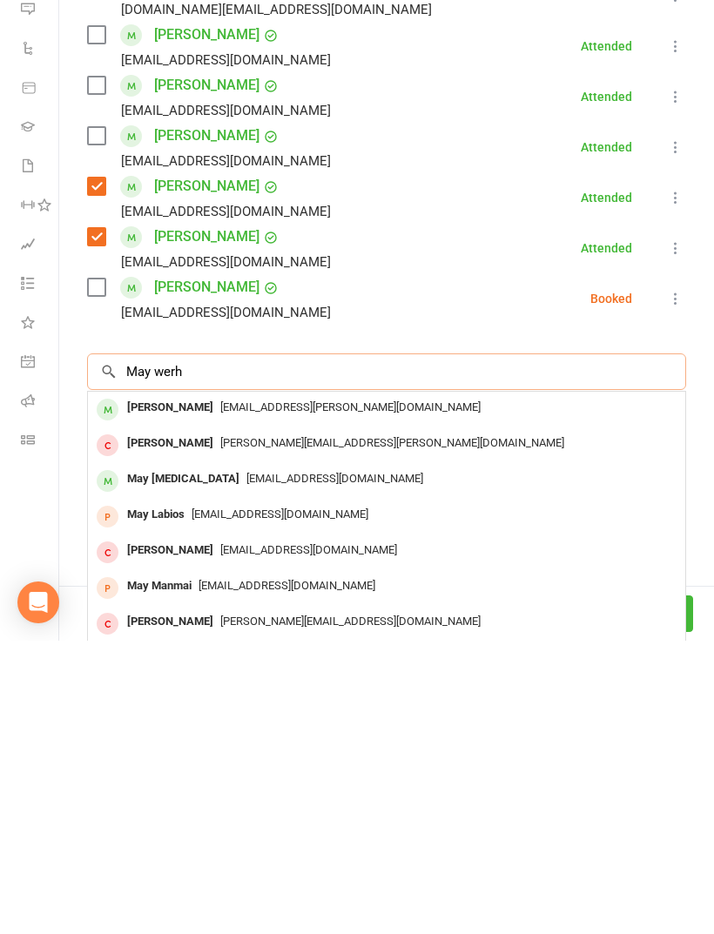
type input "May werh"
click at [297, 694] on span "[EMAIL_ADDRESS][PERSON_NAME][DOMAIN_NAME]" at bounding box center [350, 700] width 260 height 13
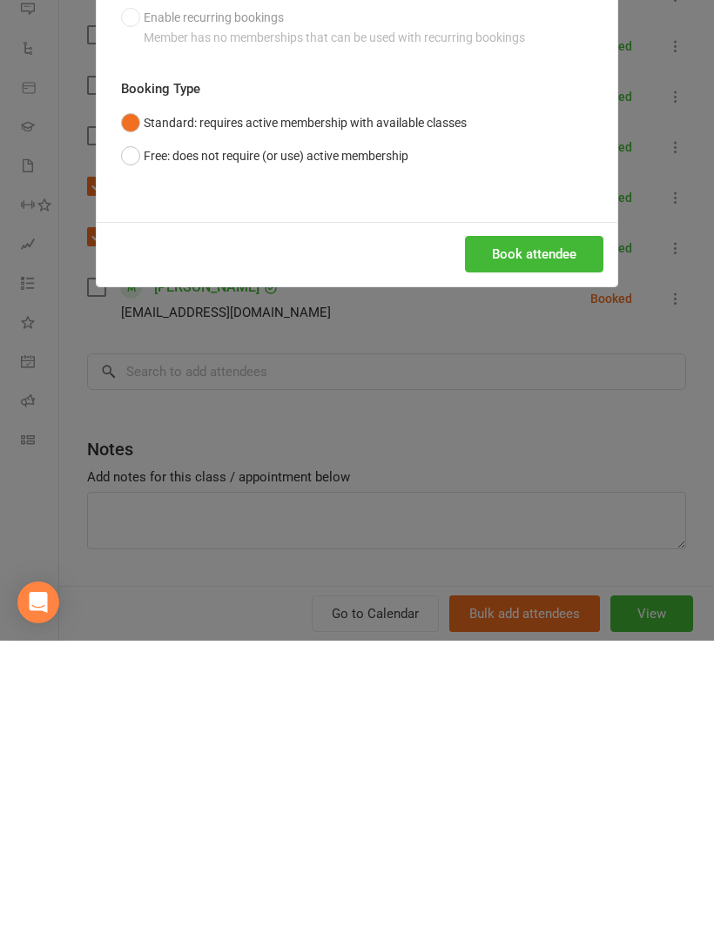
scroll to position [1146, 0]
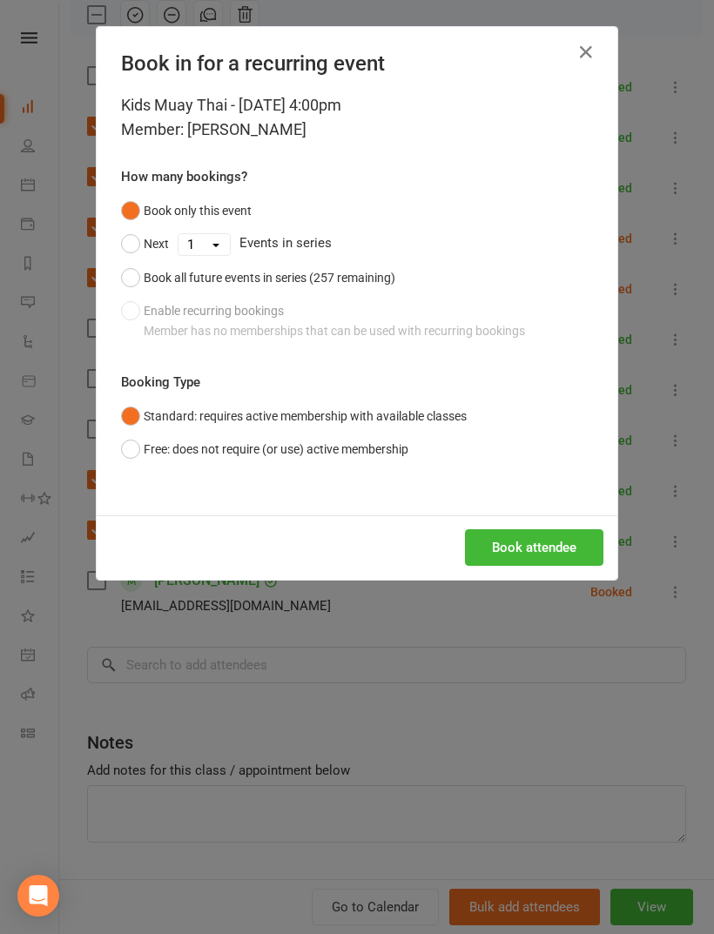
click at [541, 549] on button "Book attendee" at bounding box center [534, 547] width 138 height 37
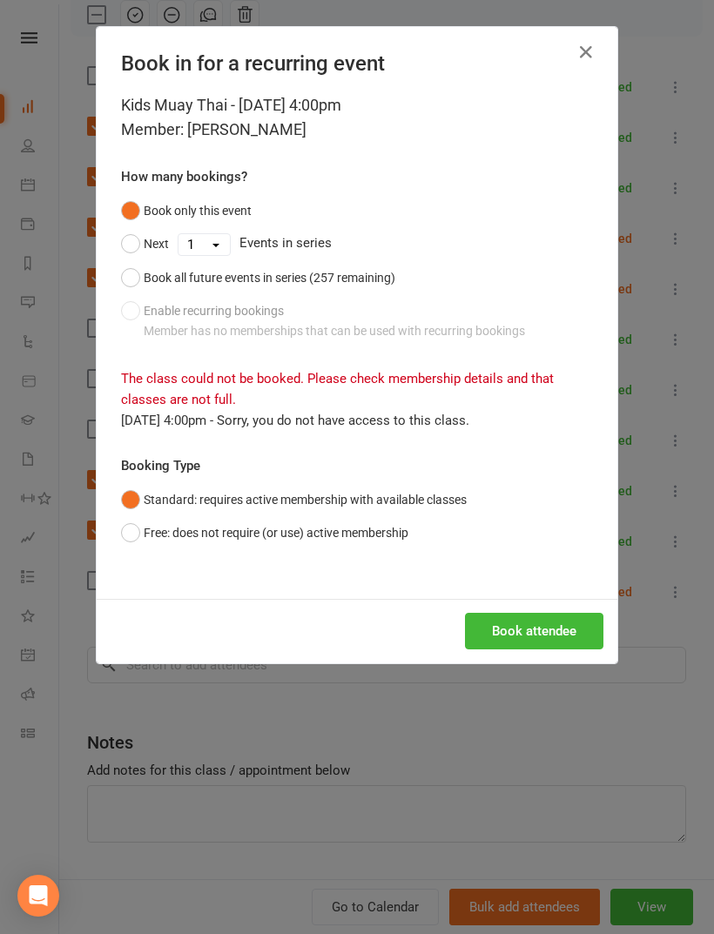
click at [359, 521] on button "Free: does not require (or use) active membership" at bounding box center [264, 532] width 287 height 33
click at [555, 628] on button "Book attendee" at bounding box center [534, 631] width 138 height 37
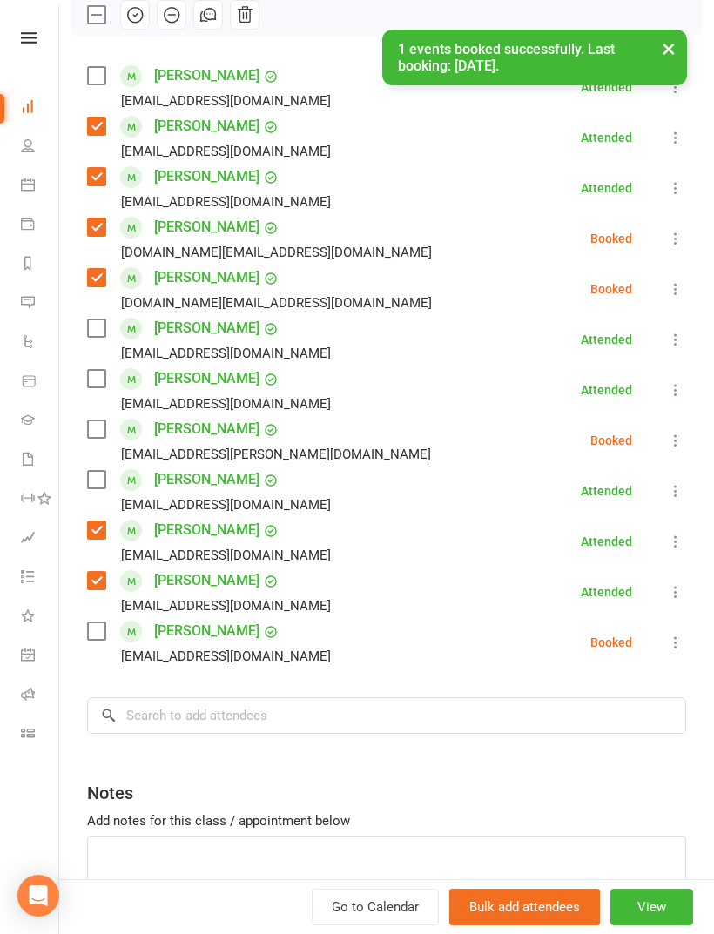
click at [93, 420] on label at bounding box center [95, 428] width 17 height 17
click at [279, 724] on input "search" at bounding box center [386, 715] width 599 height 37
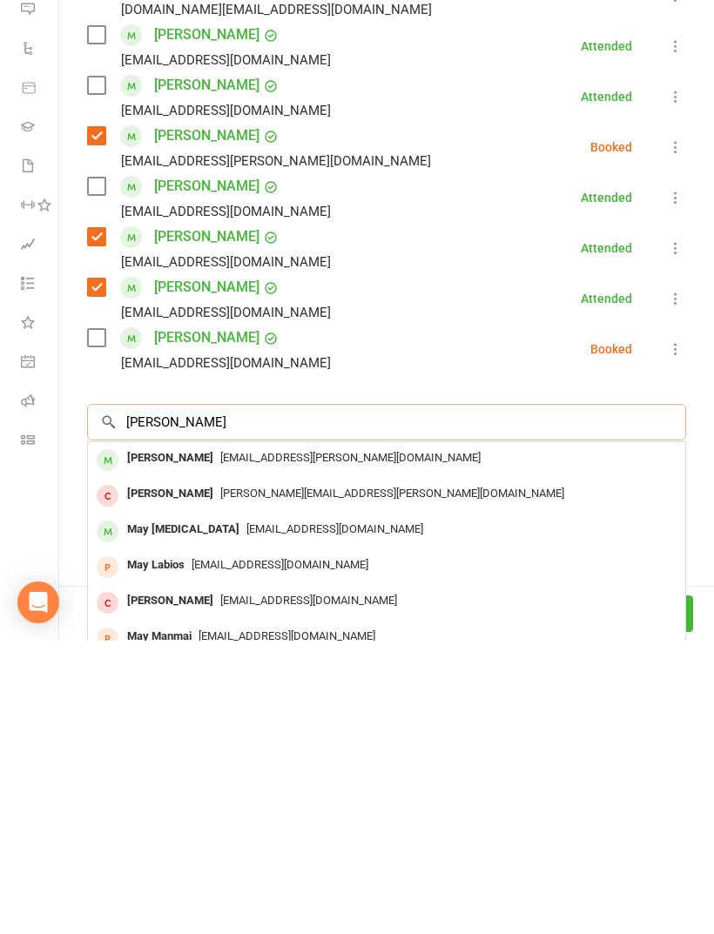
scroll to position [1248, 0]
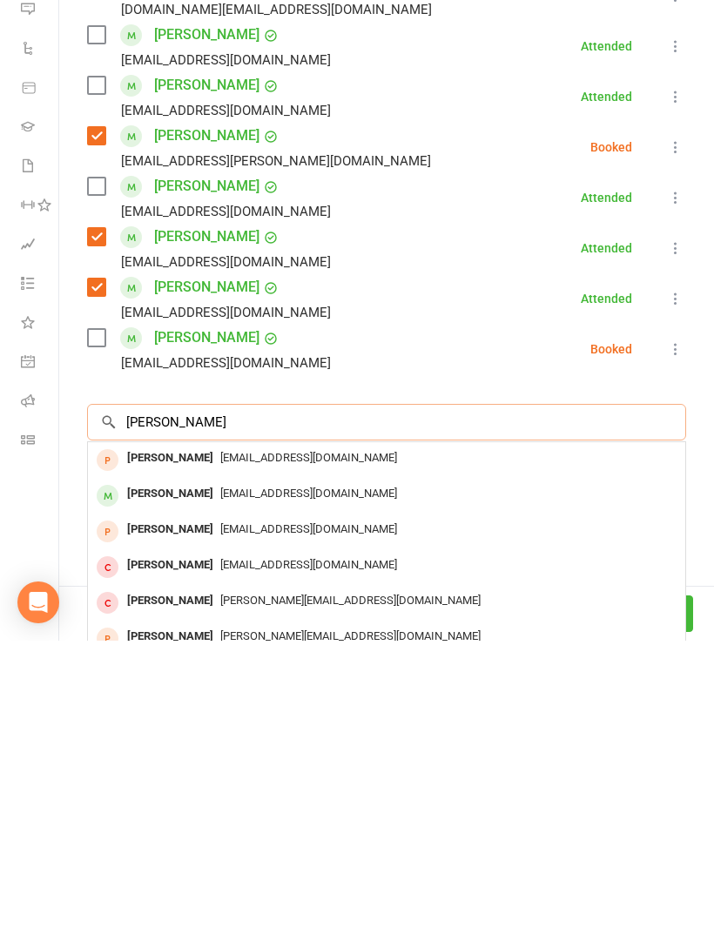
type input "[PERSON_NAME]"
click at [239, 780] on span "[EMAIL_ADDRESS][DOMAIN_NAME]" at bounding box center [308, 786] width 177 height 13
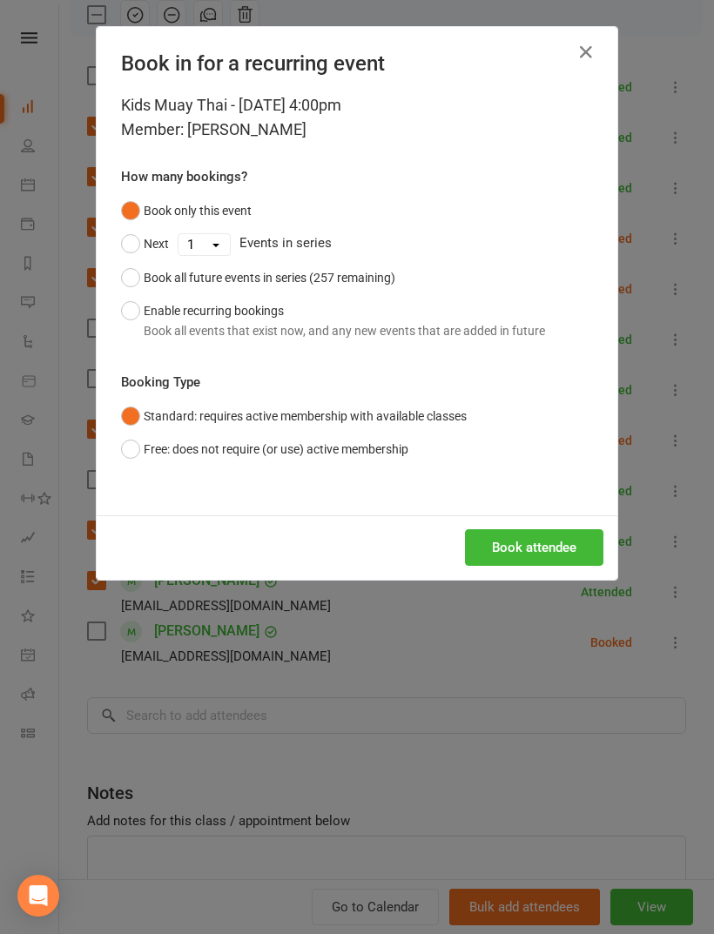
click at [540, 551] on button "Book attendee" at bounding box center [534, 547] width 138 height 37
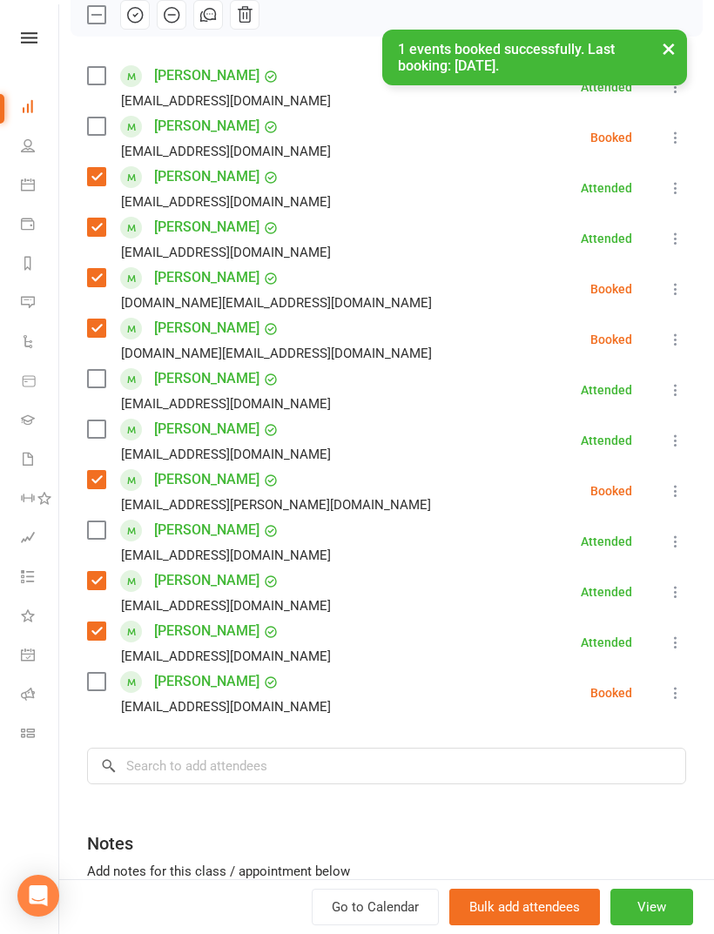
click at [99, 128] on label at bounding box center [95, 126] width 17 height 17
click at [91, 534] on label at bounding box center [95, 529] width 17 height 17
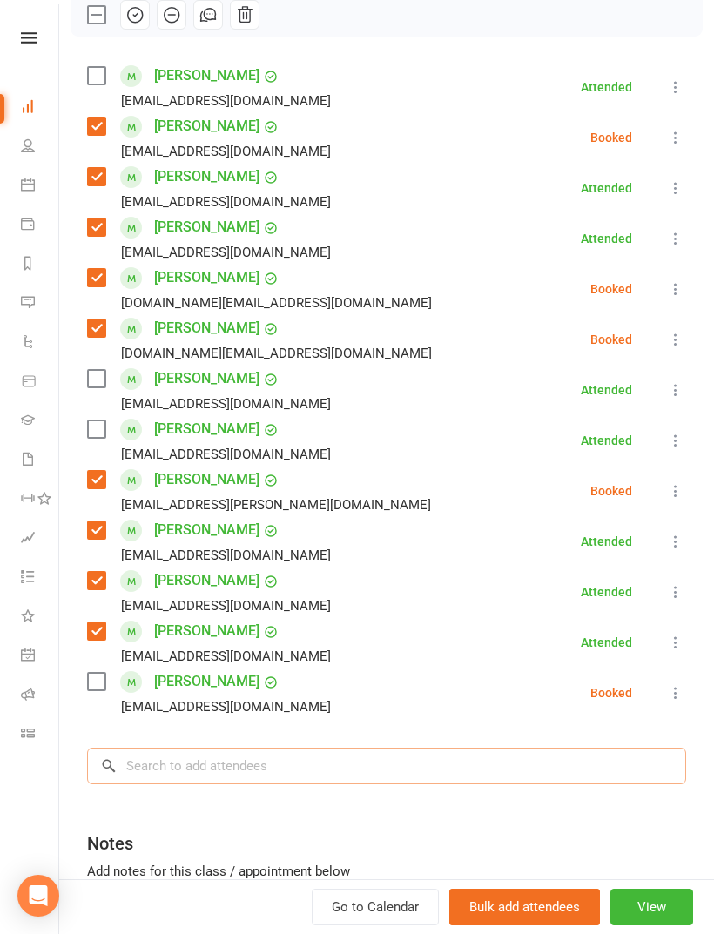
click at [262, 761] on input "search" at bounding box center [386, 766] width 599 height 37
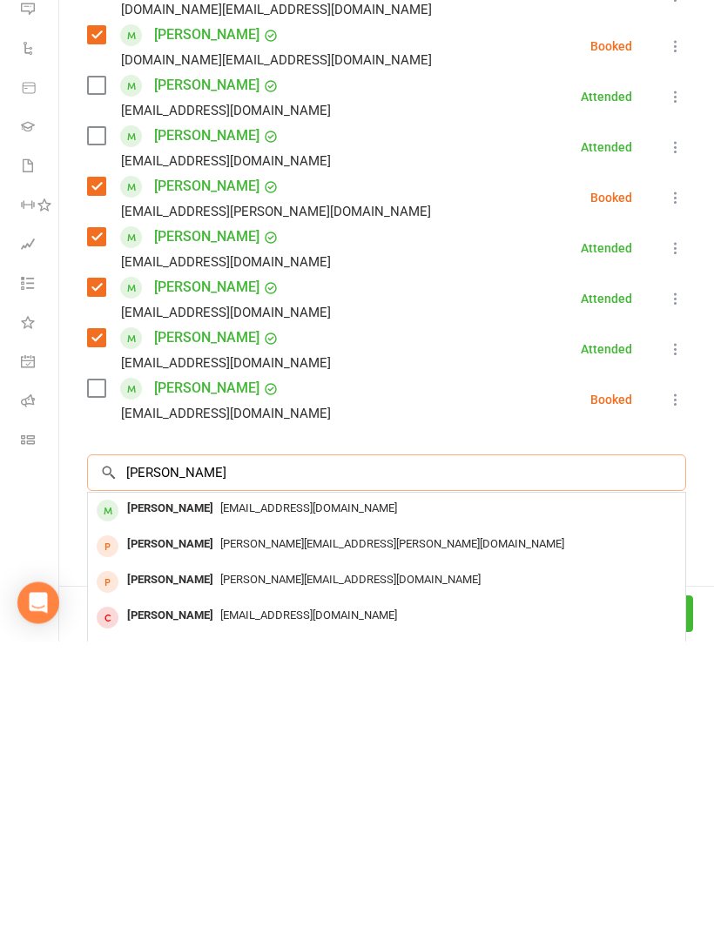
type input "[PERSON_NAME]"
click at [226, 789] on div "[EMAIL_ADDRESS][DOMAIN_NAME]" at bounding box center [386, 801] width 583 height 25
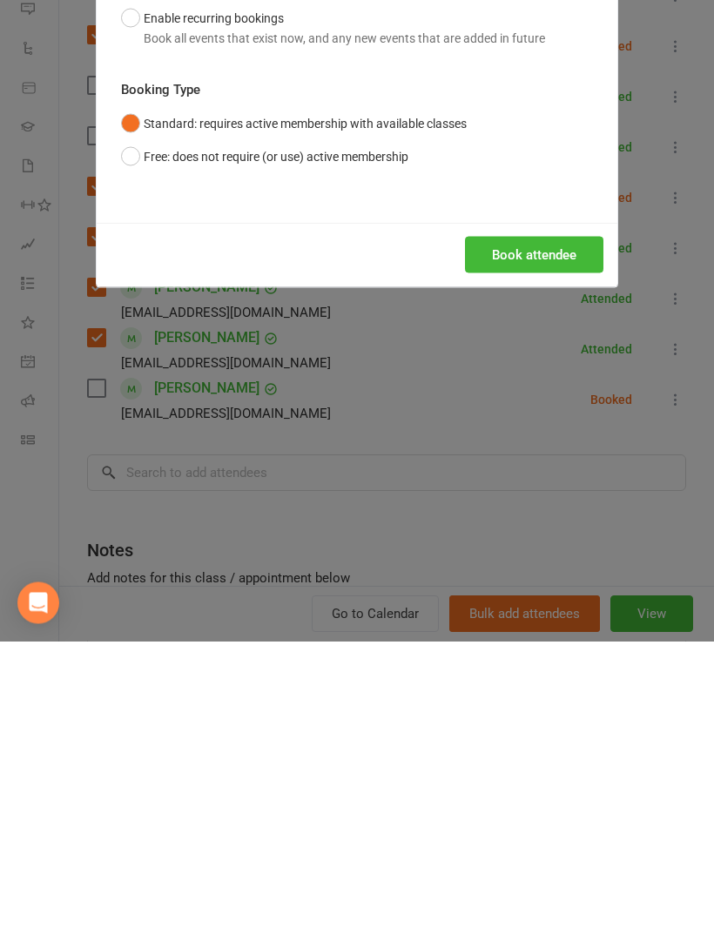
scroll to position [1727, 0]
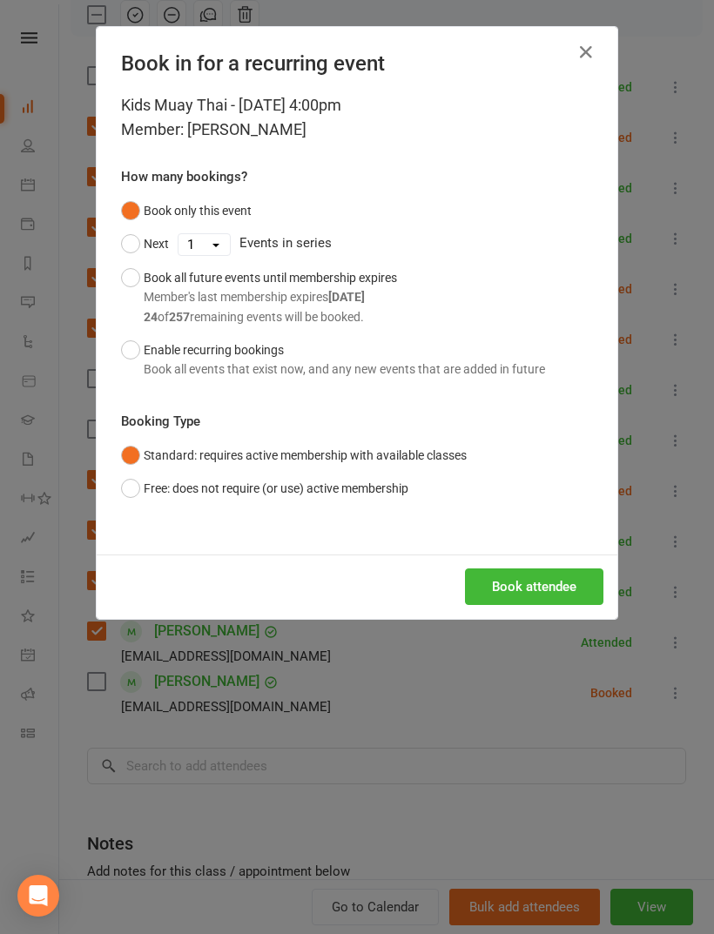
click at [514, 585] on button "Book attendee" at bounding box center [534, 586] width 138 height 37
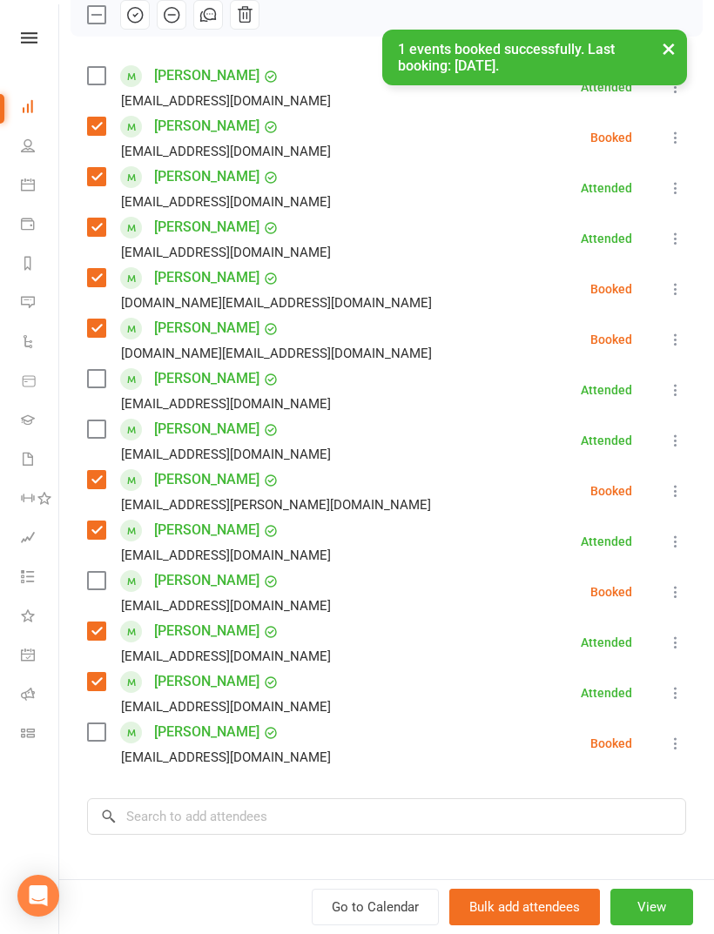
click at [99, 581] on label at bounding box center [95, 580] width 17 height 17
click at [250, 804] on input "search" at bounding box center [386, 816] width 599 height 37
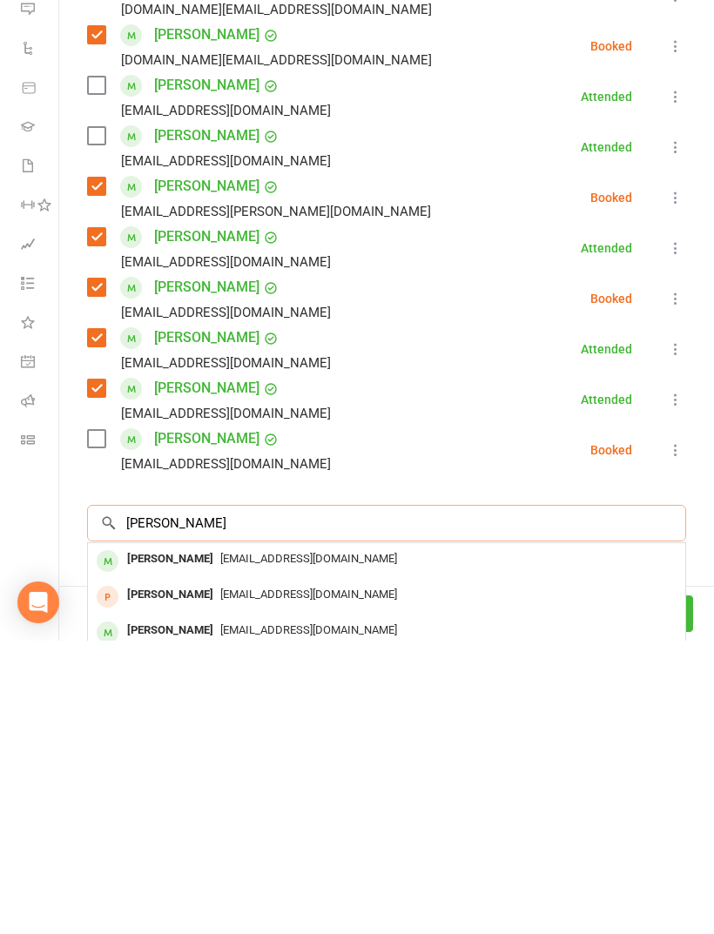
type input "[PERSON_NAME]"
click at [252, 911] on div "[EMAIL_ADDRESS][DOMAIN_NAME]" at bounding box center [386, 923] width 583 height 25
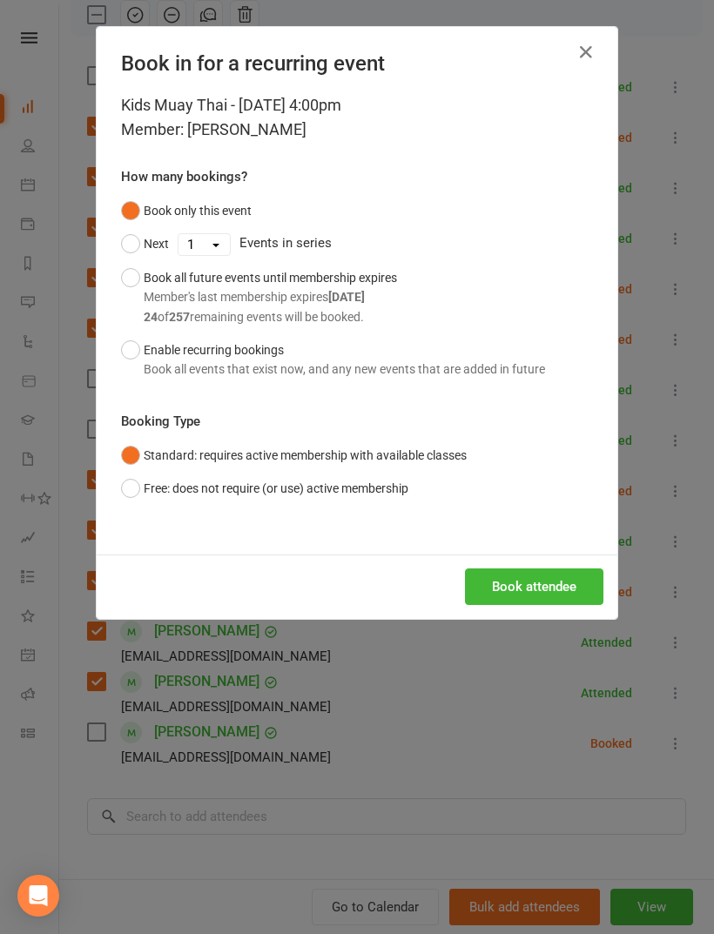
click at [529, 592] on button "Book attendee" at bounding box center [534, 586] width 138 height 37
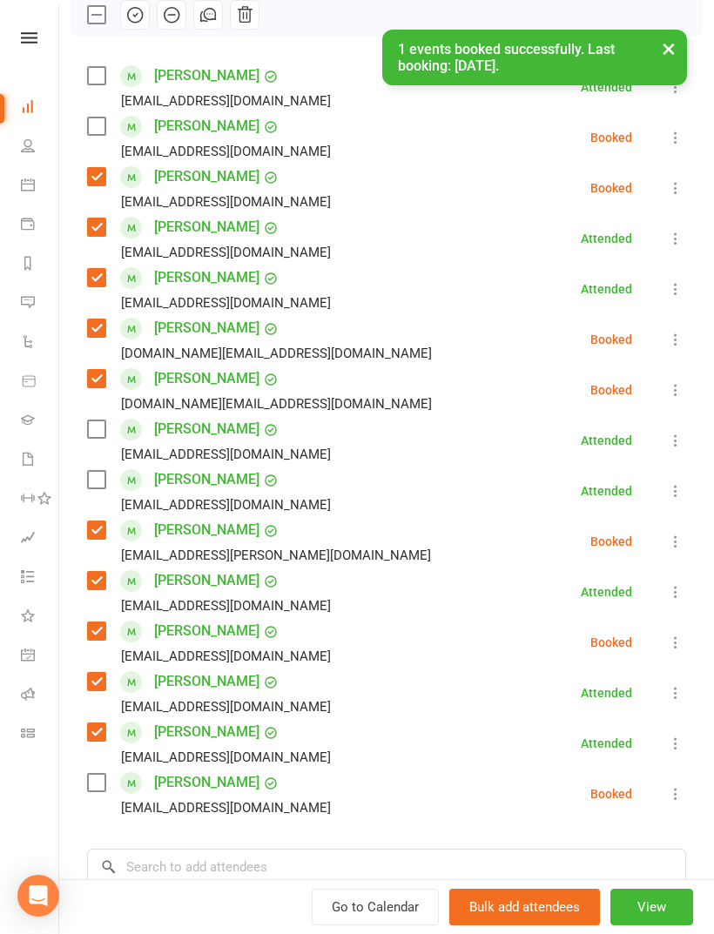
click at [87, 134] on label at bounding box center [95, 126] width 17 height 17
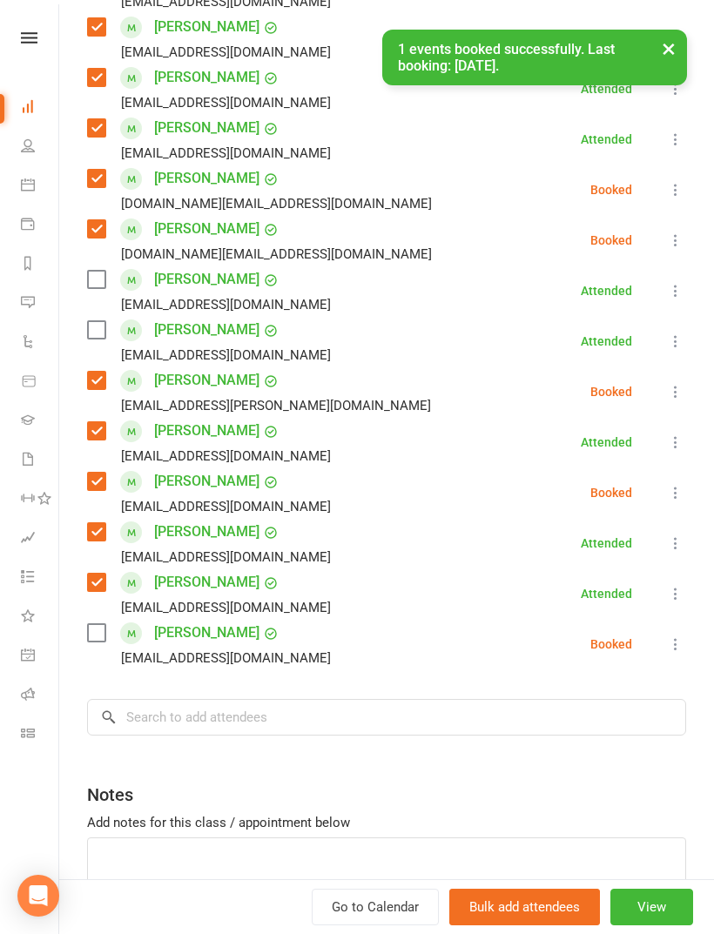
scroll to position [425, 0]
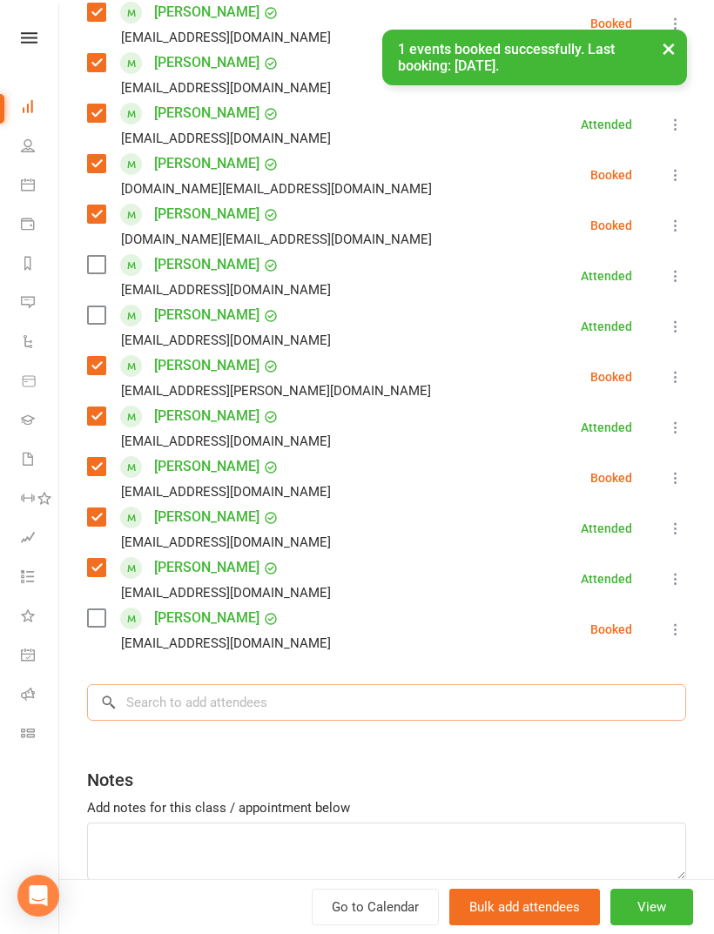
click at [272, 715] on input "search" at bounding box center [386, 702] width 599 height 37
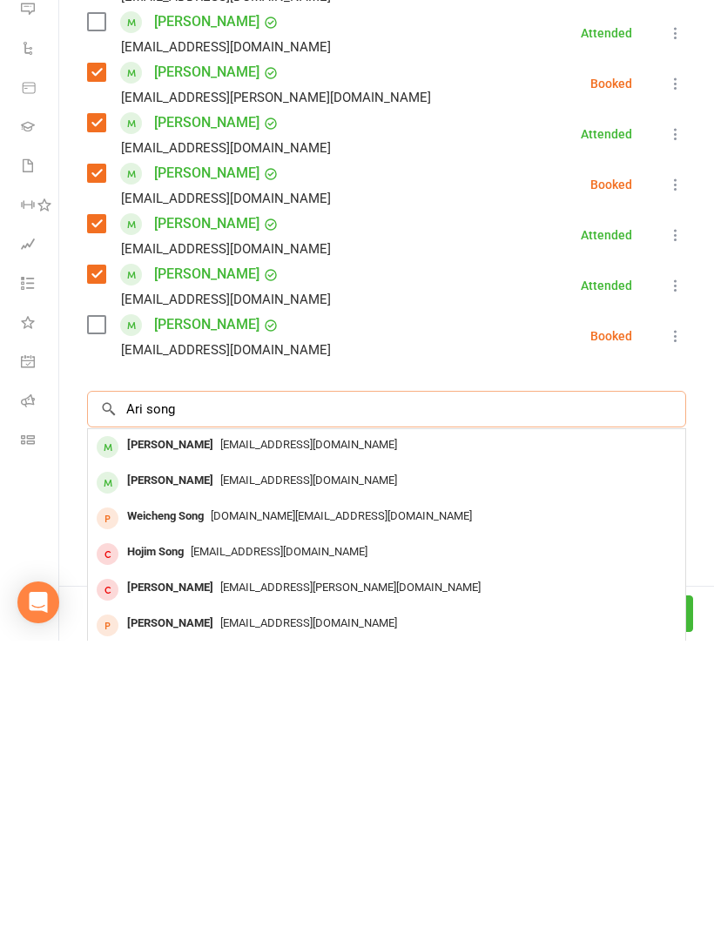
type input "Ari song"
click at [241, 731] on span "[EMAIL_ADDRESS][DOMAIN_NAME]" at bounding box center [308, 737] width 177 height 13
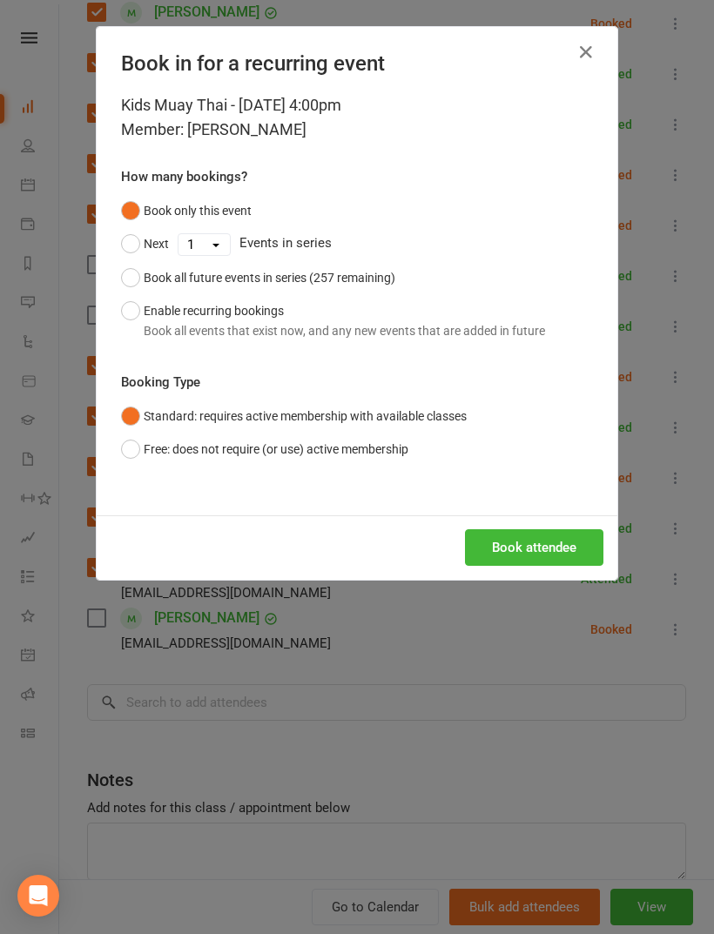
click at [553, 537] on button "Book attendee" at bounding box center [534, 547] width 138 height 37
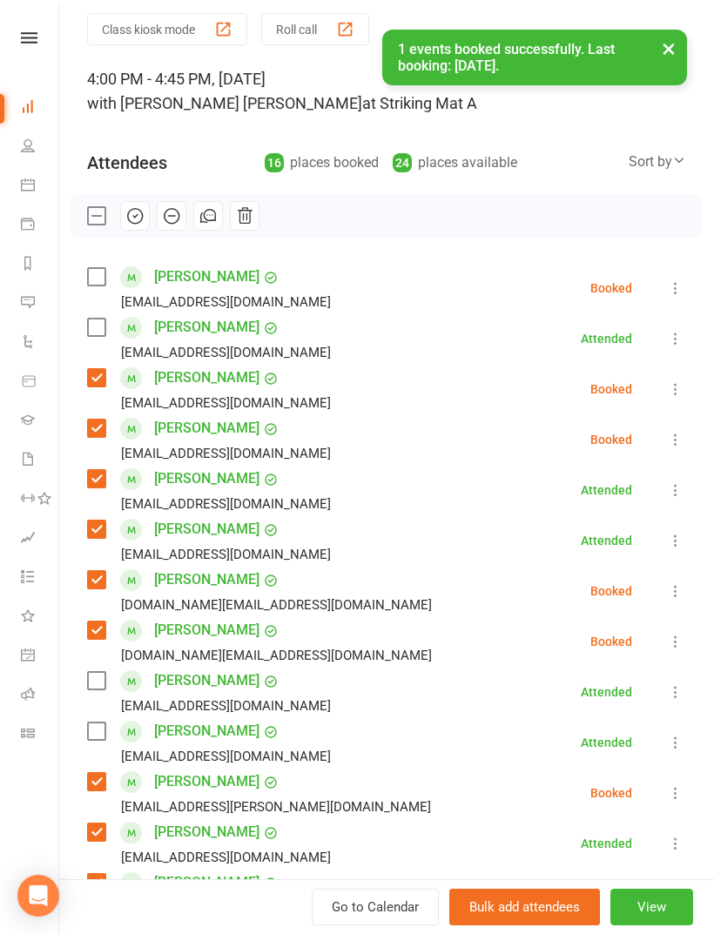
scroll to position [57, 0]
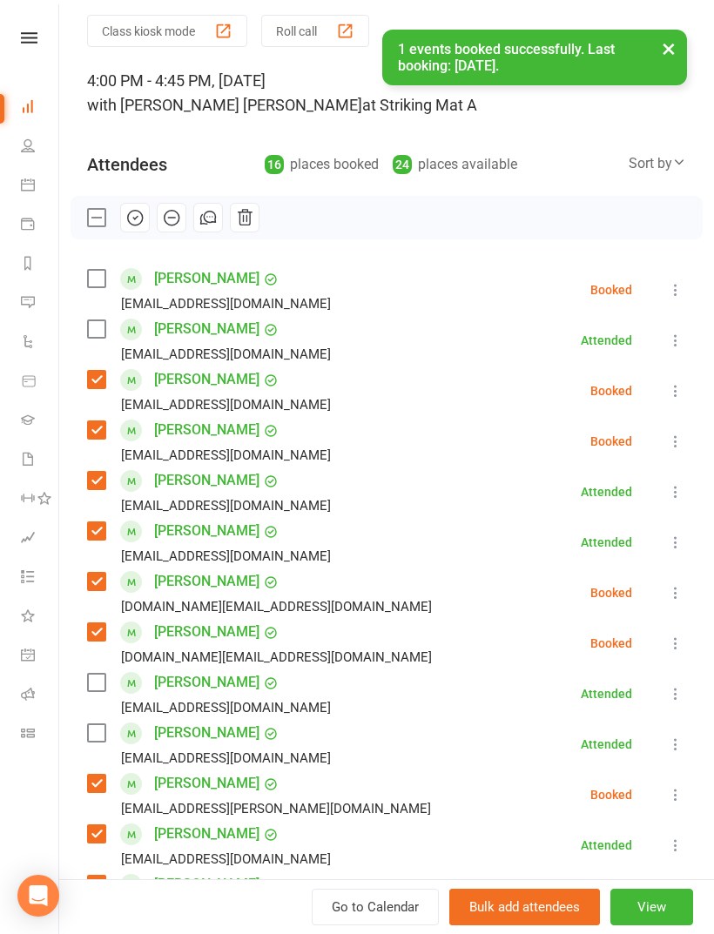
click at [92, 279] on label at bounding box center [95, 278] width 17 height 17
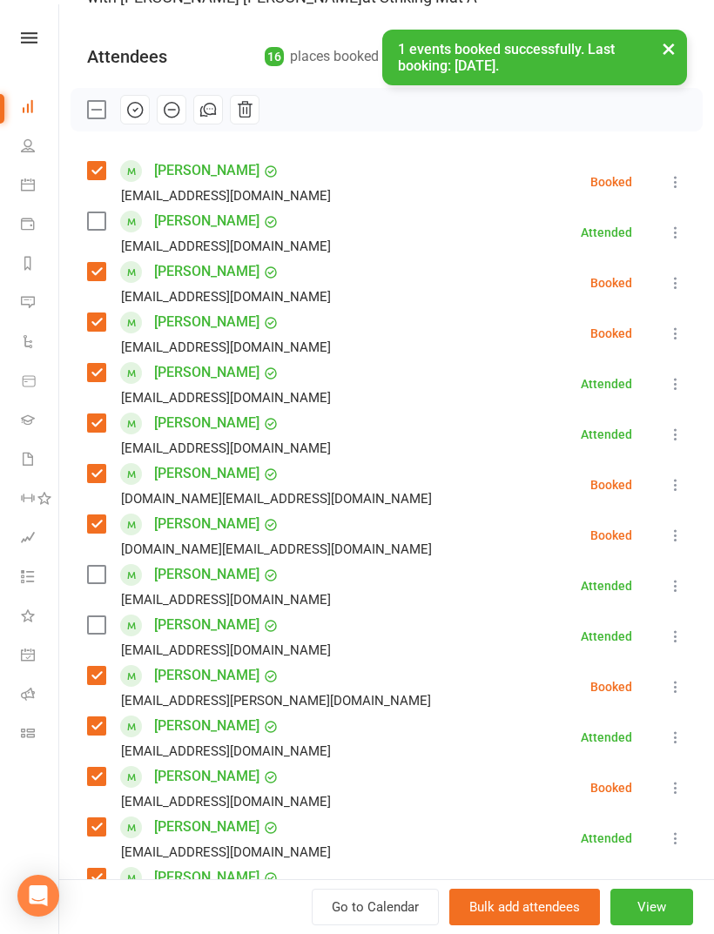
scroll to position [417, 0]
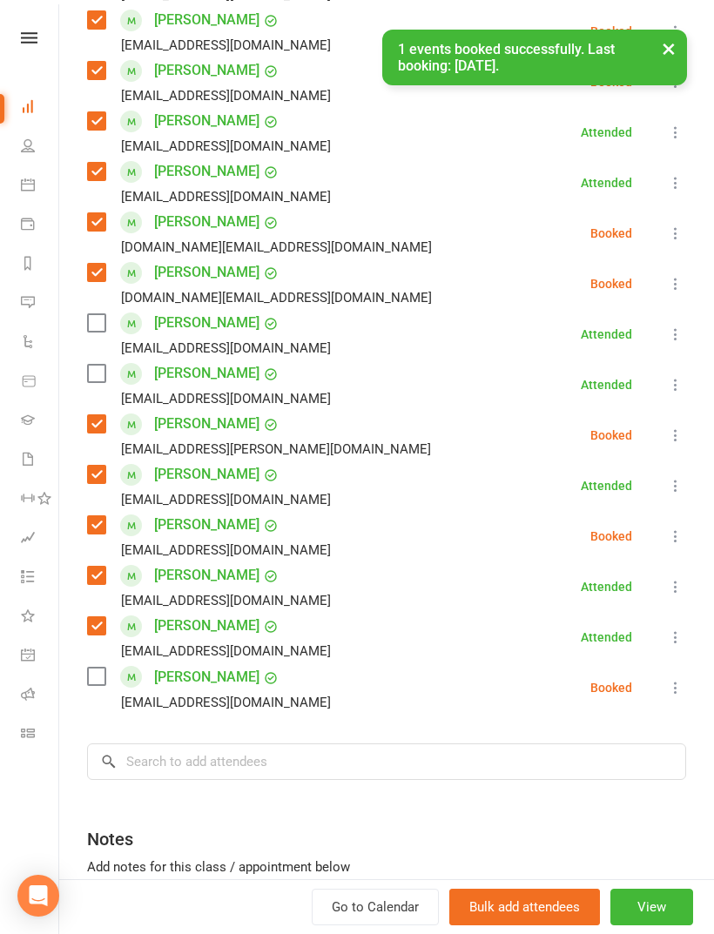
click at [225, 730] on div "Class kiosk mode Roll call 4:00 PM - 4:45 PM, [DATE] with [PERSON_NAME] [PERSON…" at bounding box center [386, 340] width 655 height 1371
click at [302, 756] on input "search" at bounding box center [386, 761] width 599 height 37
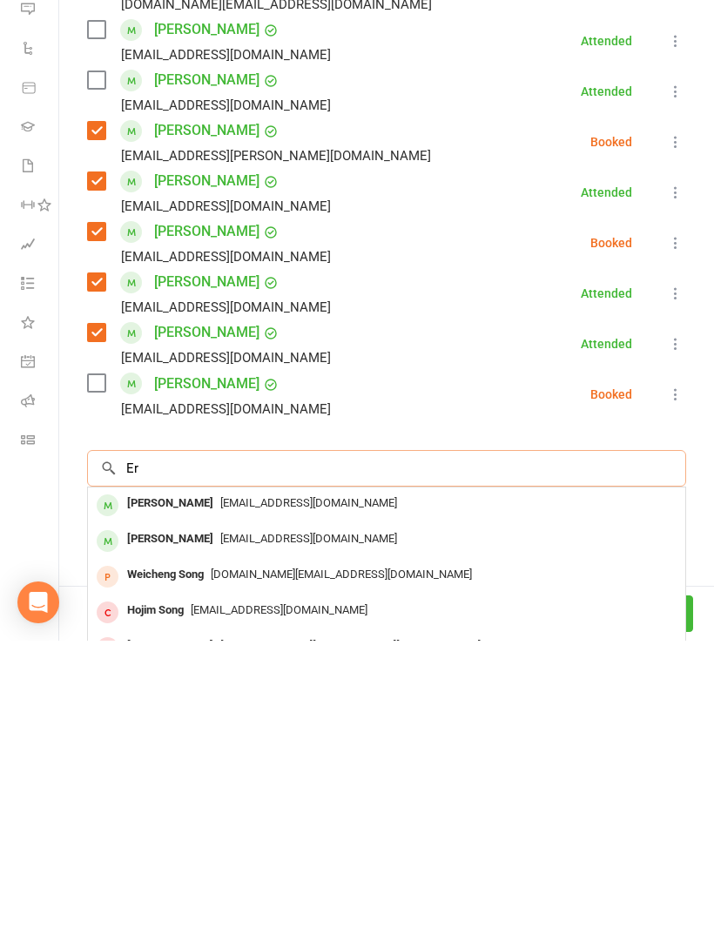
scroll to position [1727, 0]
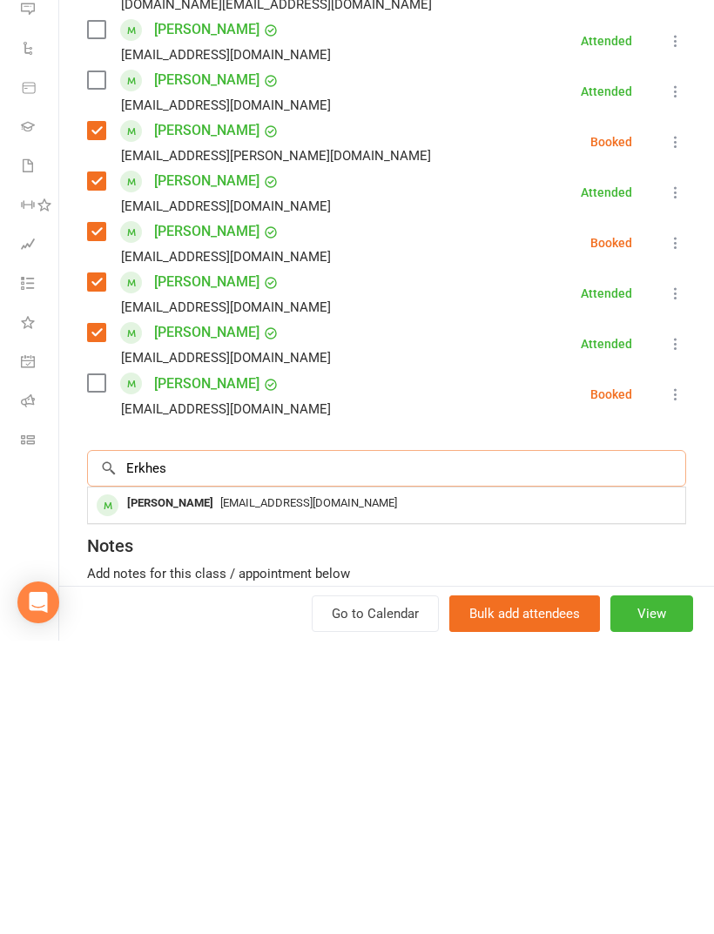
type input "Erkhes"
click at [245, 789] on span "[EMAIL_ADDRESS][DOMAIN_NAME]" at bounding box center [308, 795] width 177 height 13
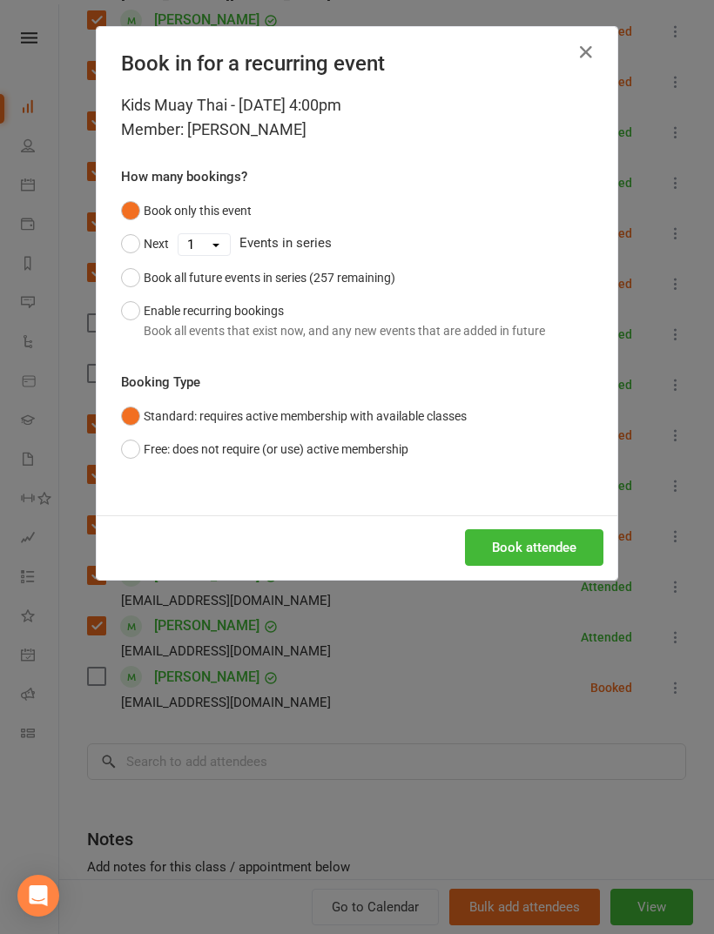
click at [565, 552] on button "Book attendee" at bounding box center [534, 547] width 138 height 37
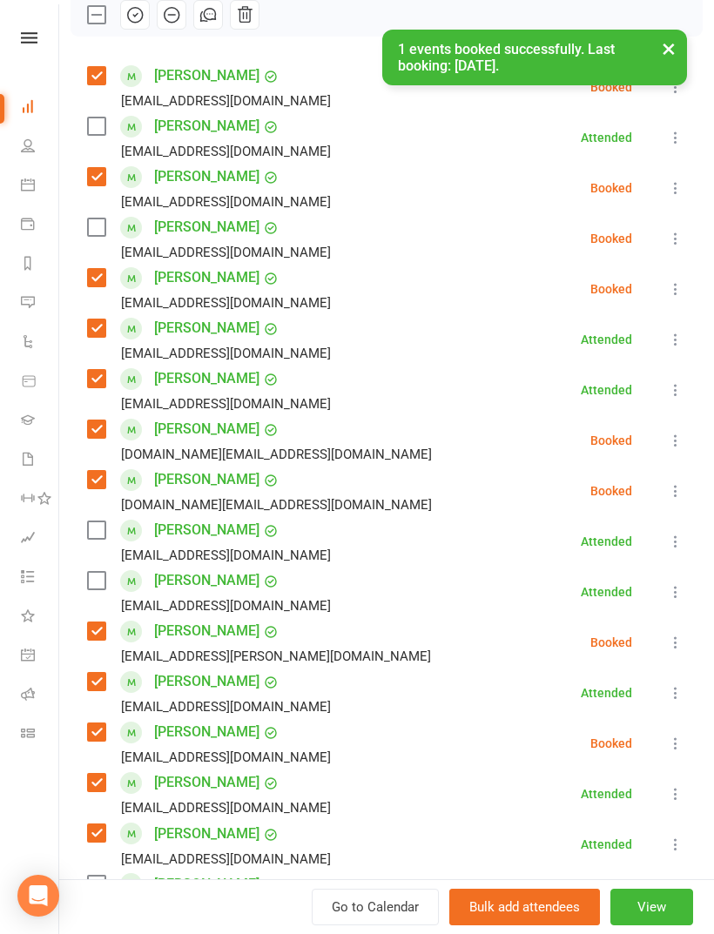
scroll to position [212, 0]
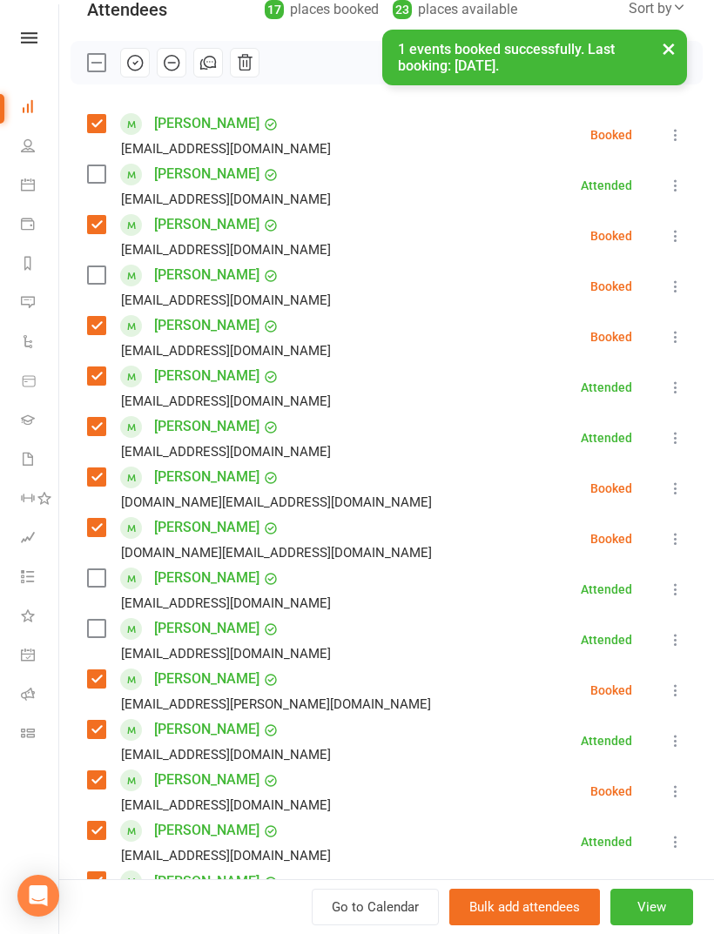
click at [102, 277] on label at bounding box center [95, 274] width 17 height 17
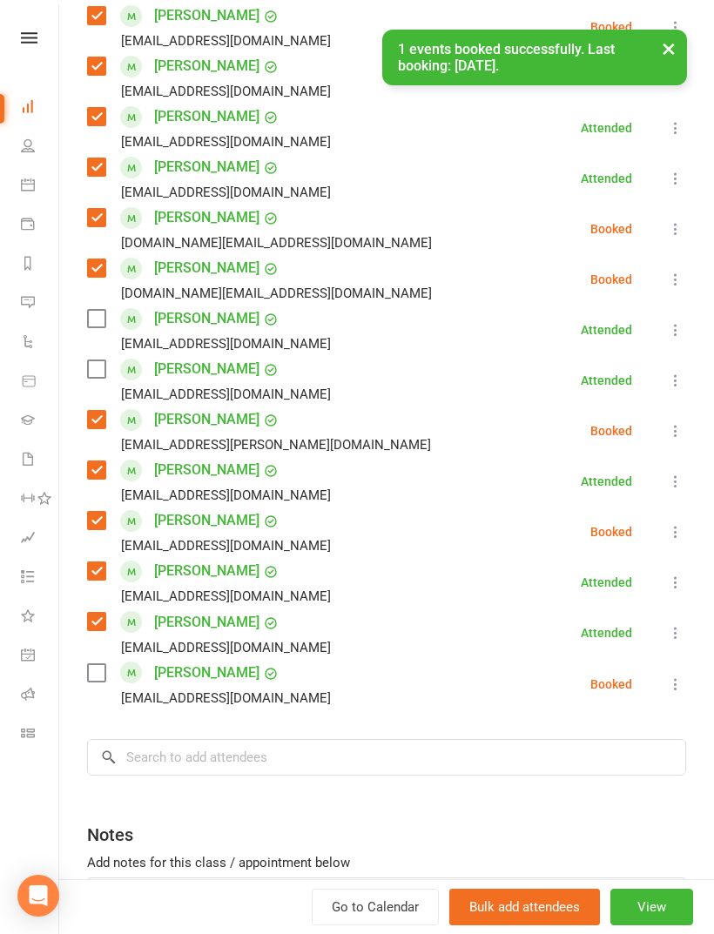
scroll to position [475, 0]
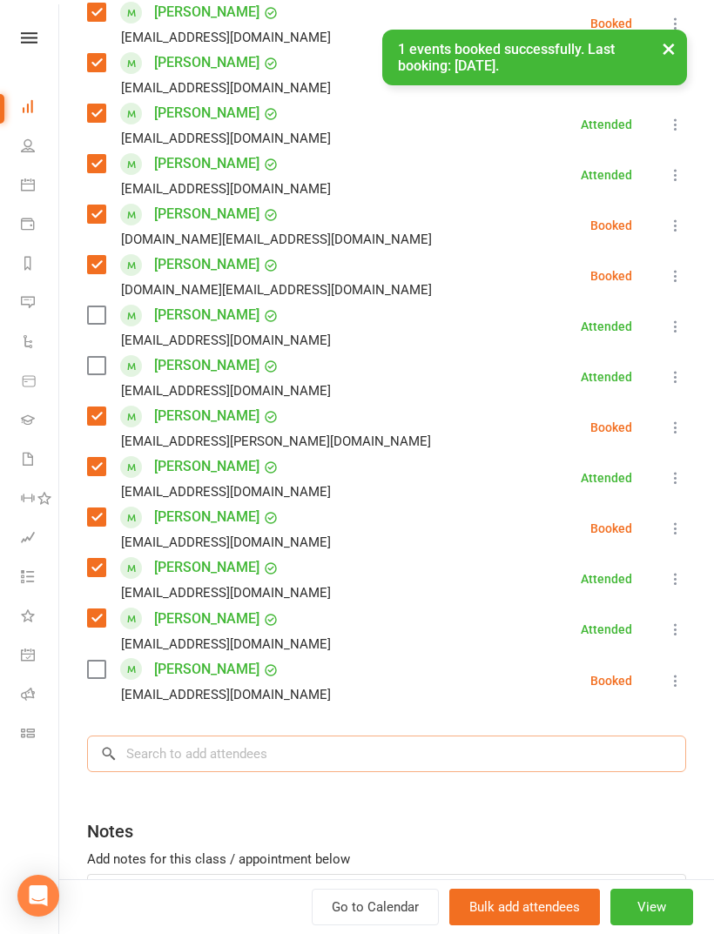
click at [256, 736] on input "search" at bounding box center [386, 754] width 599 height 37
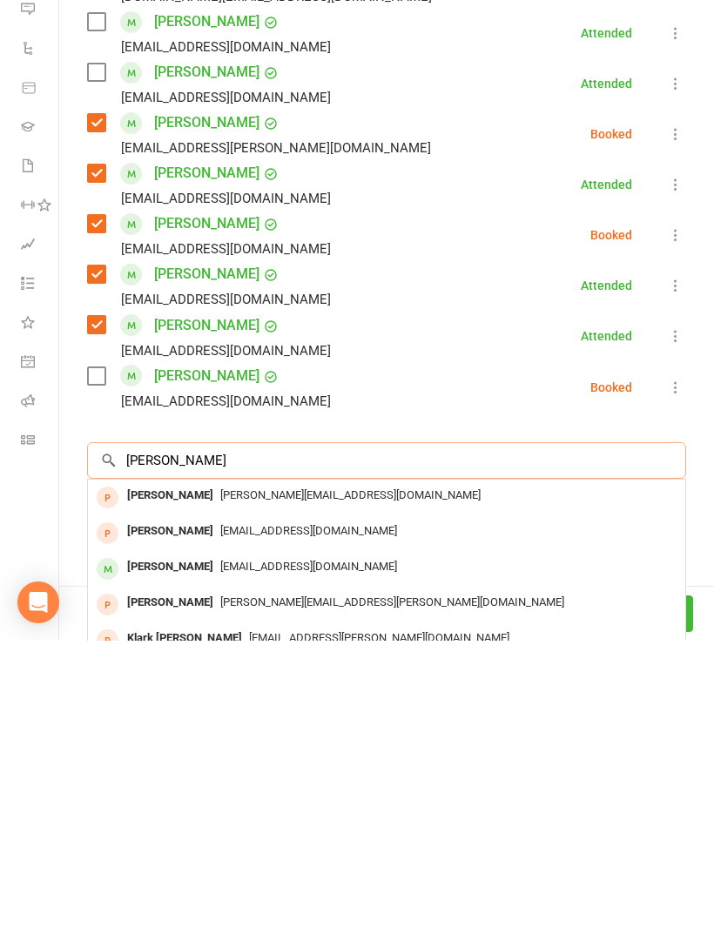
type input "[PERSON_NAME]"
click at [252, 853] on span "[EMAIL_ADDRESS][DOMAIN_NAME]" at bounding box center [308, 859] width 177 height 13
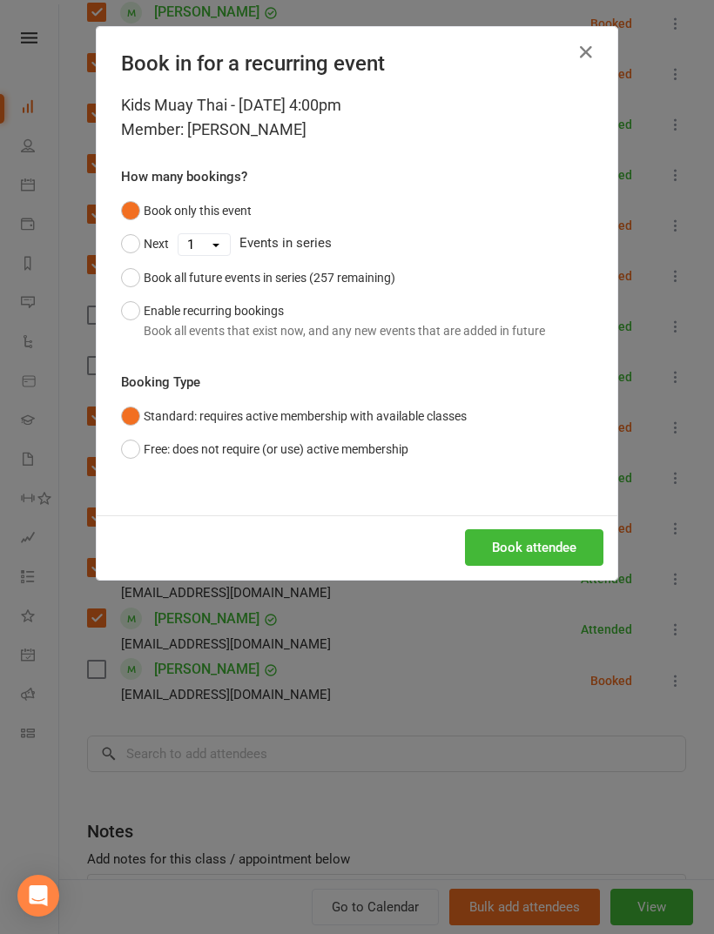
click at [526, 537] on button "Book attendee" at bounding box center [534, 547] width 138 height 37
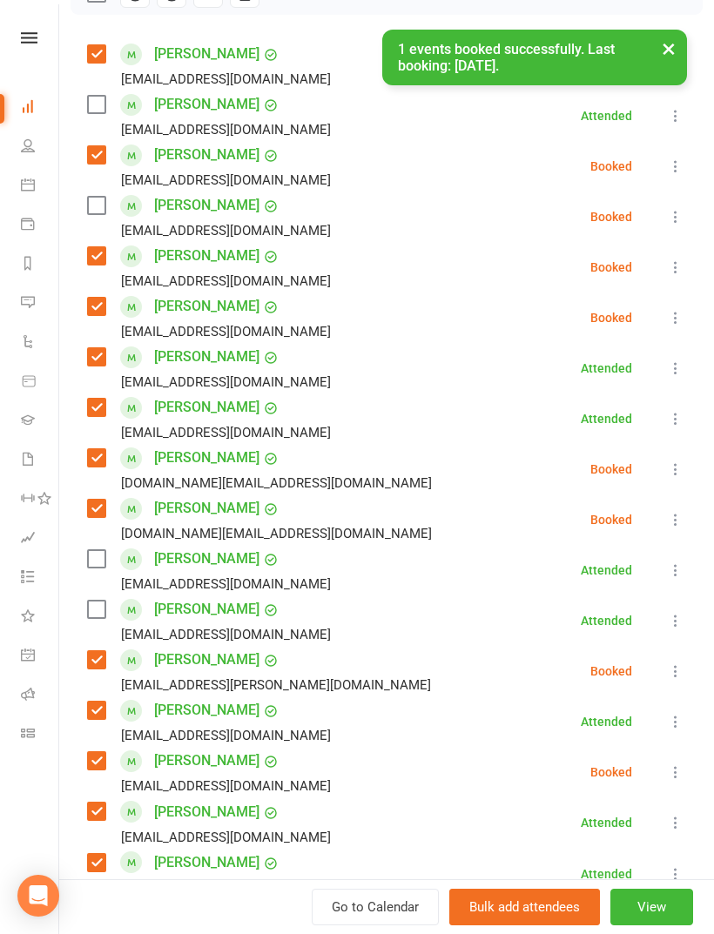
scroll to position [281, 0]
click at [97, 212] on label at bounding box center [95, 206] width 17 height 17
click at [97, 111] on label at bounding box center [95, 105] width 17 height 17
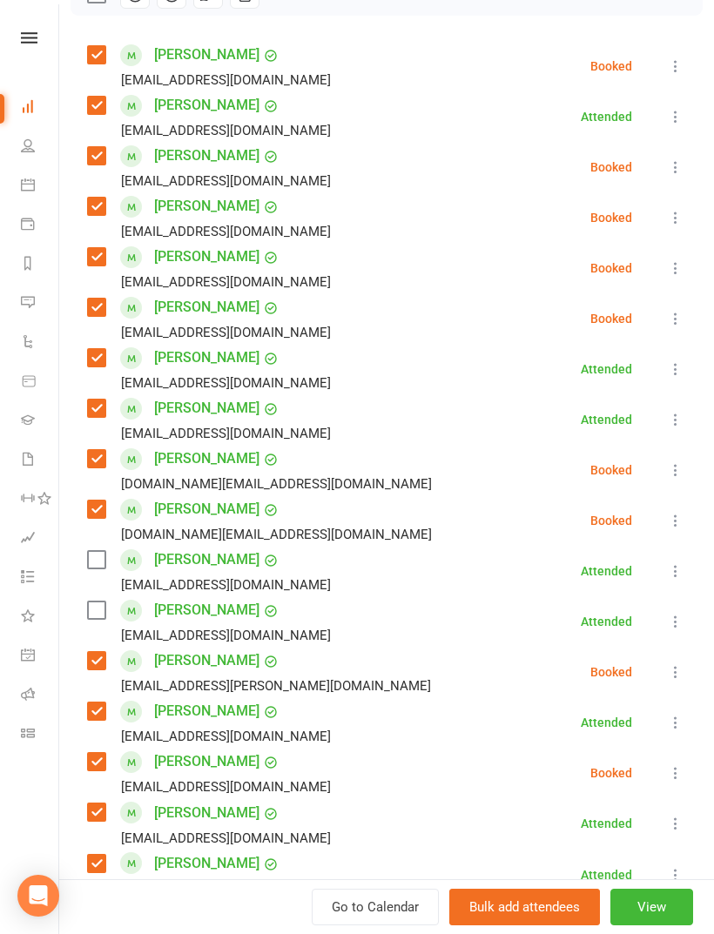
scroll to position [311, 0]
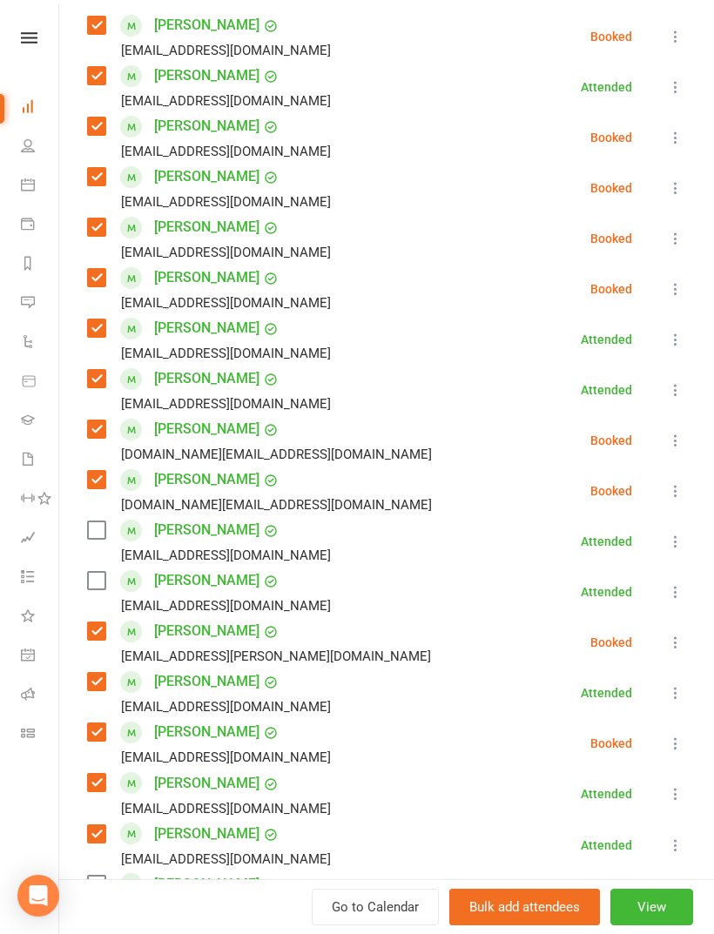
click at [102, 527] on label at bounding box center [95, 529] width 17 height 17
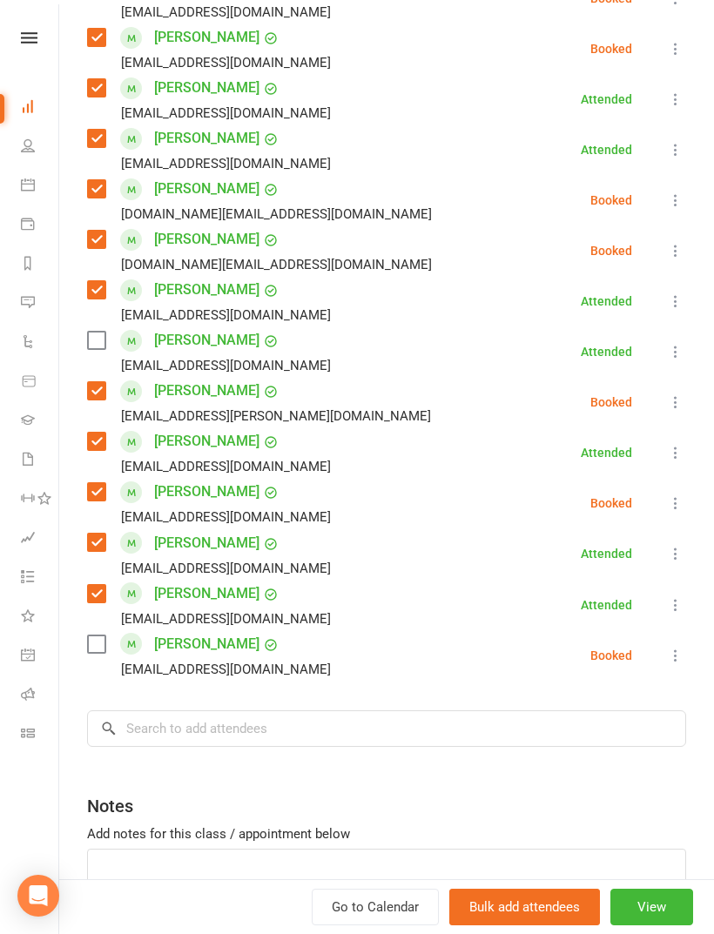
scroll to position [548, 0]
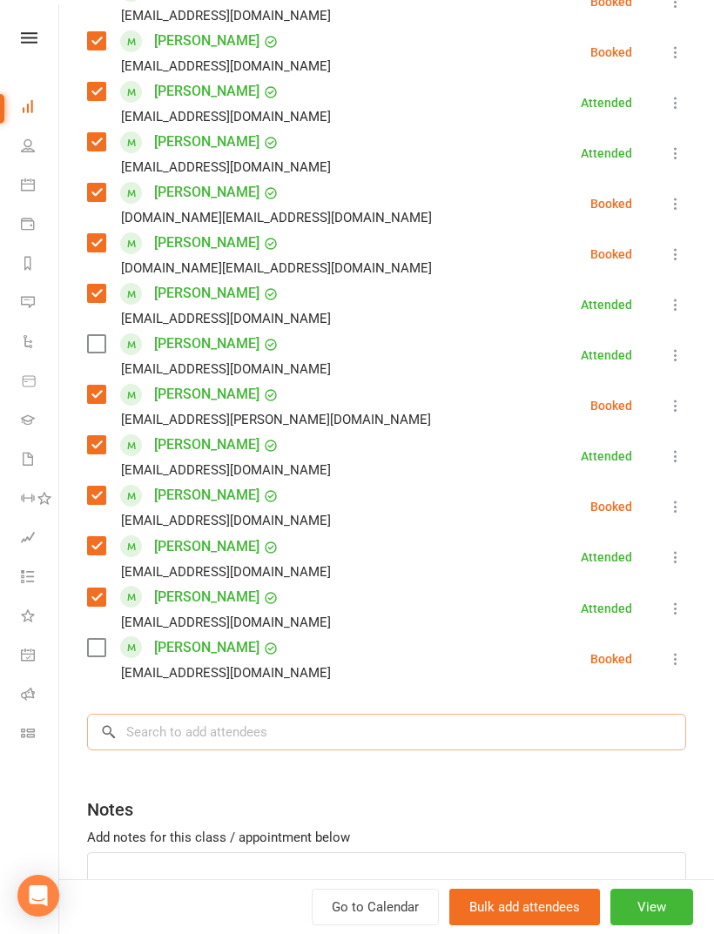
click at [326, 716] on input "search" at bounding box center [386, 732] width 599 height 37
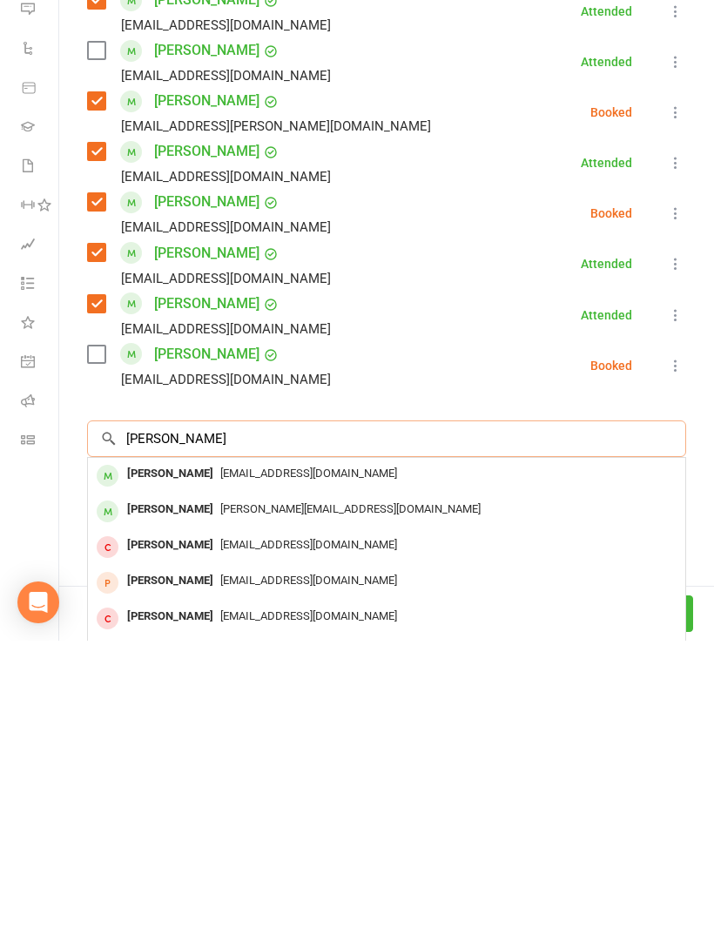
type input "[PERSON_NAME]"
click at [224, 760] on span "[EMAIL_ADDRESS][DOMAIN_NAME]" at bounding box center [308, 766] width 177 height 13
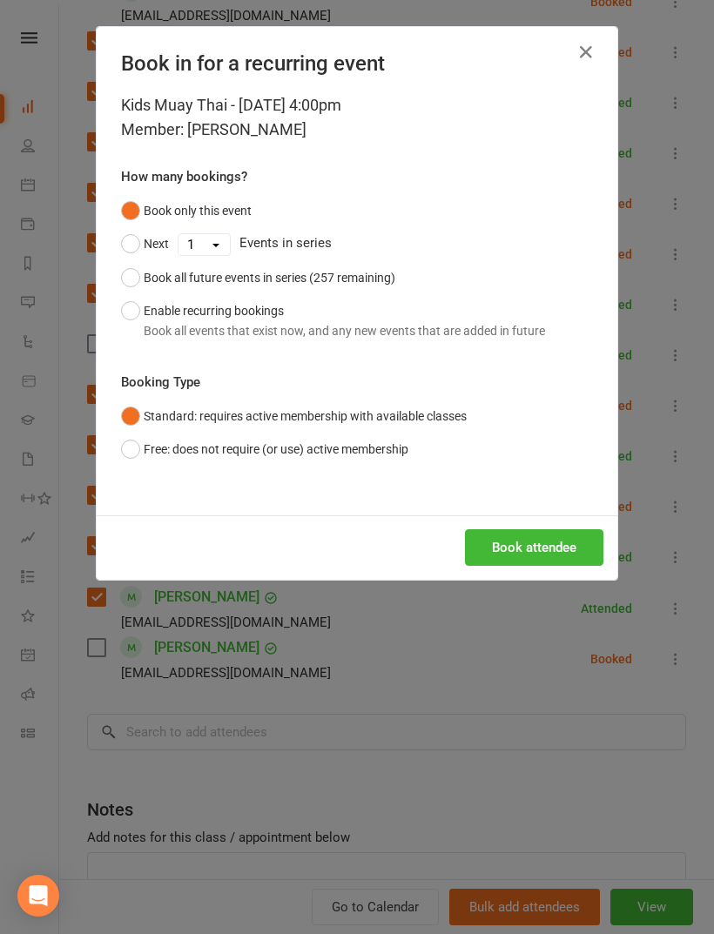
click at [542, 538] on button "Book attendee" at bounding box center [534, 547] width 138 height 37
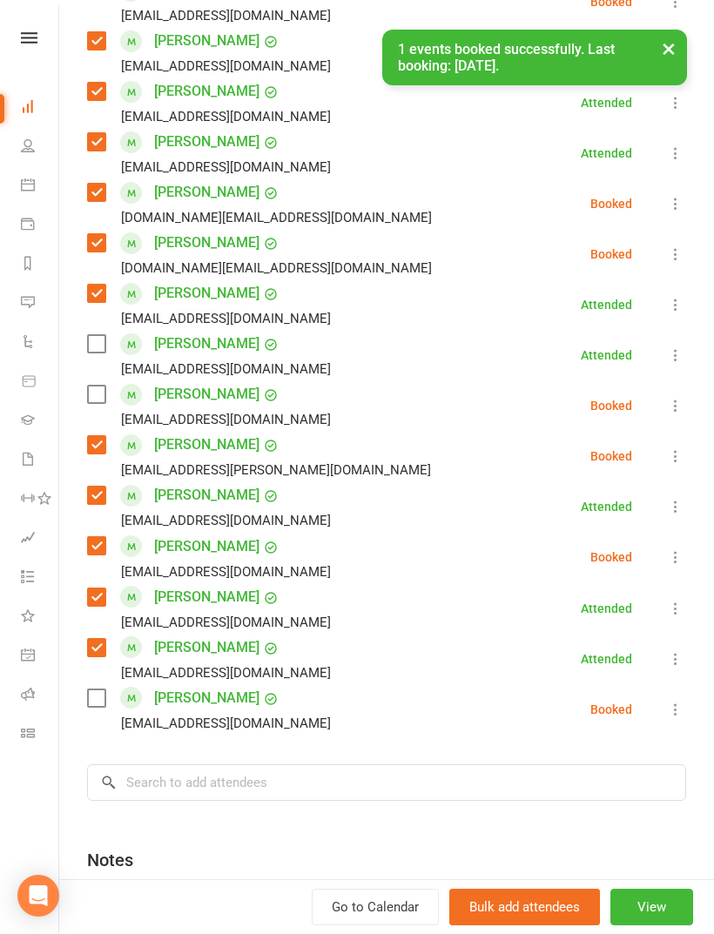
click at [99, 387] on label at bounding box center [95, 394] width 17 height 17
click at [270, 779] on input "search" at bounding box center [386, 782] width 599 height 37
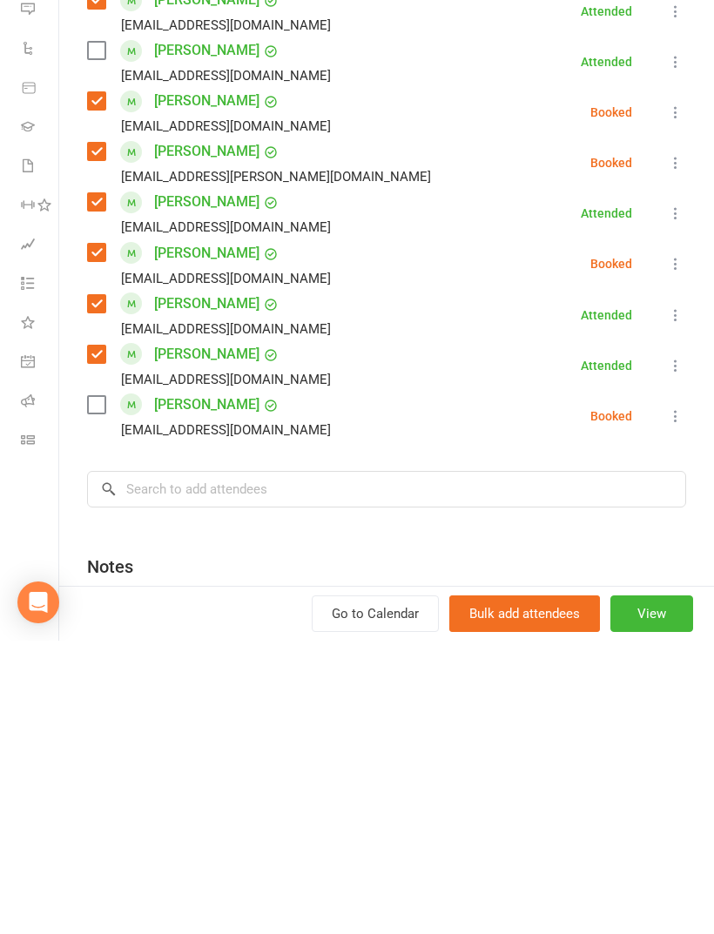
click at [104, 662] on div "[EMAIL_ADDRESS][DOMAIN_NAME]" at bounding box center [212, 673] width 251 height 23
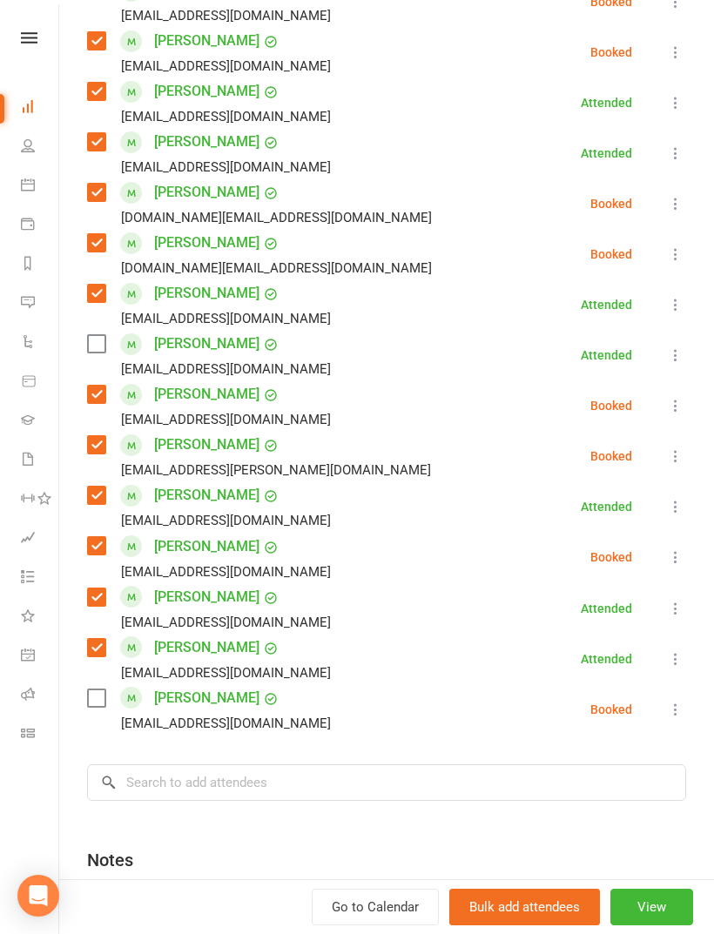
click at [96, 689] on label at bounding box center [95, 697] width 17 height 17
click at [104, 346] on label at bounding box center [95, 343] width 17 height 17
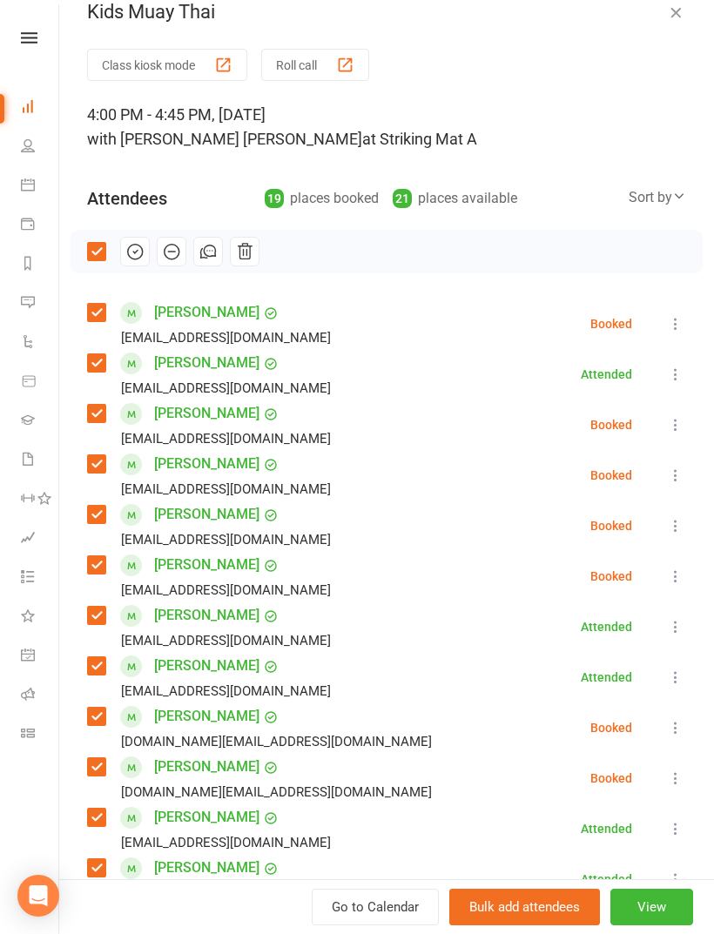
scroll to position [26, 0]
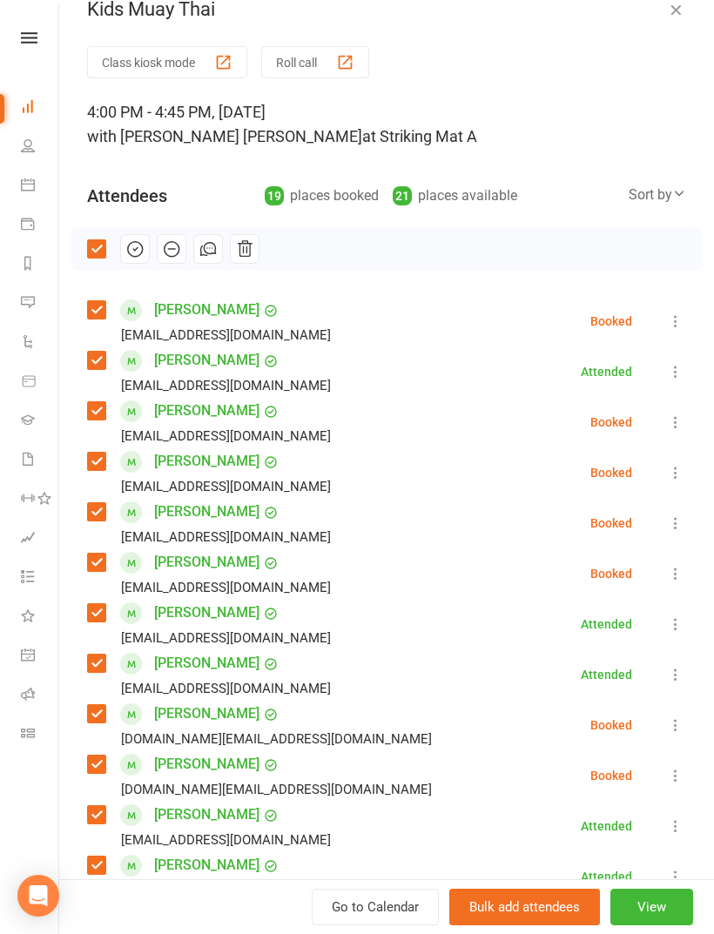
click at [124, 240] on button "button" at bounding box center [135, 249] width 30 height 30
